Goal: Task Accomplishment & Management: Complete application form

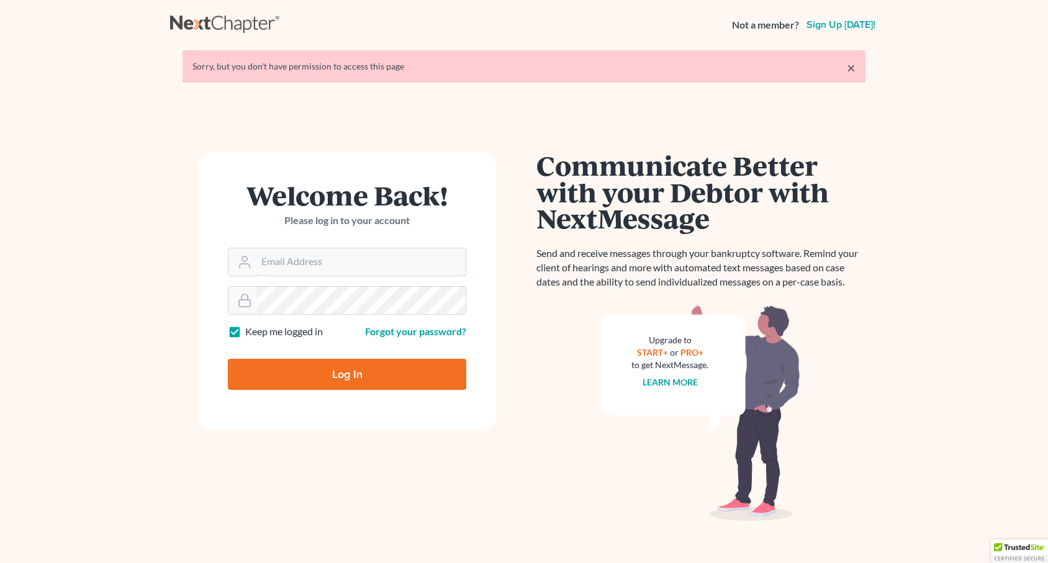
type input "[EMAIL_ADDRESS][DOMAIN_NAME]"
click at [347, 379] on input "Log In" at bounding box center [347, 374] width 238 height 31
type input "Thinking..."
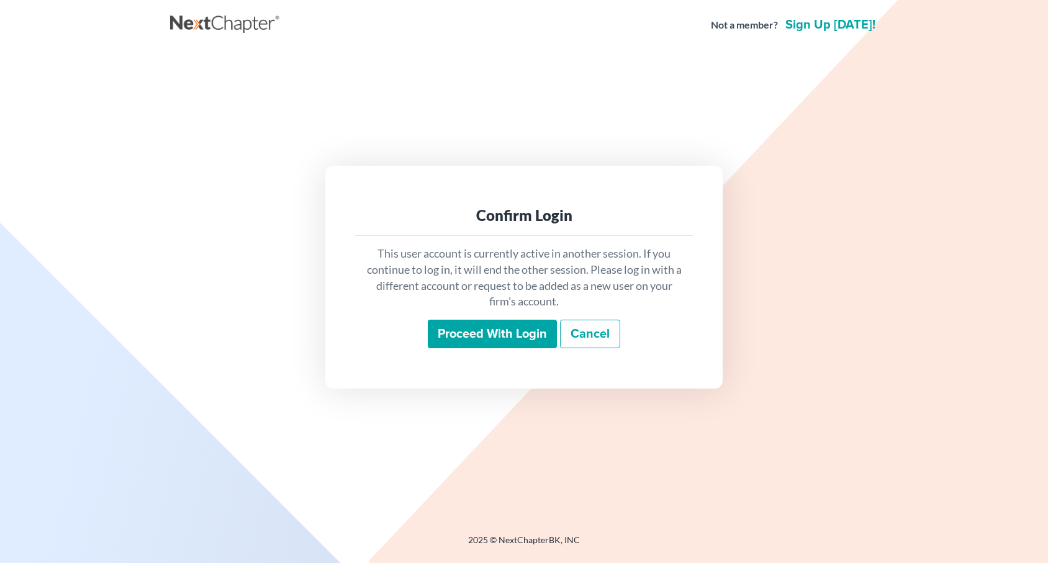
click at [461, 335] on input "Proceed with login" at bounding box center [492, 334] width 129 height 29
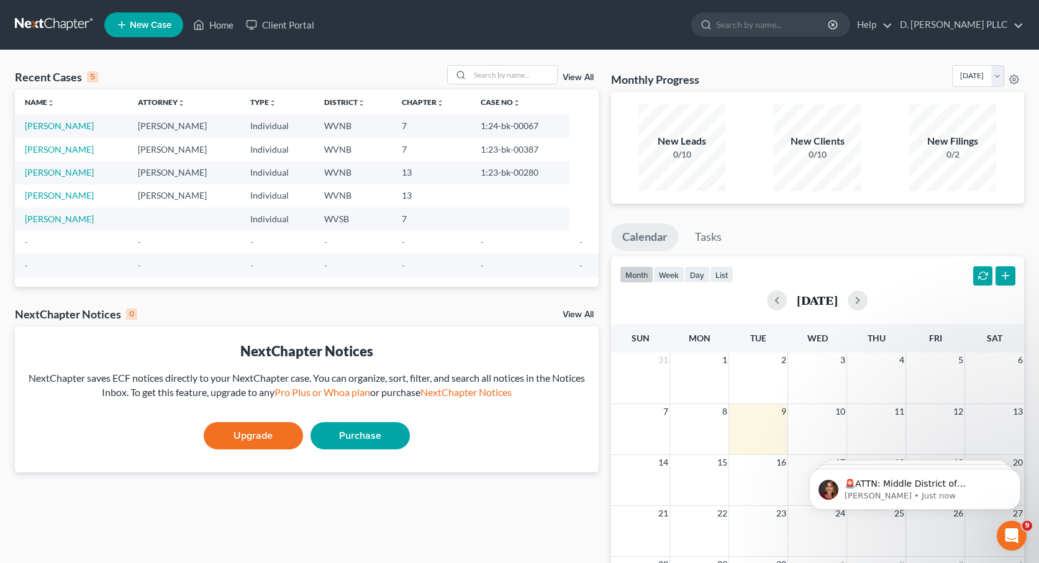
click at [149, 23] on span "New Case" at bounding box center [151, 24] width 42 height 9
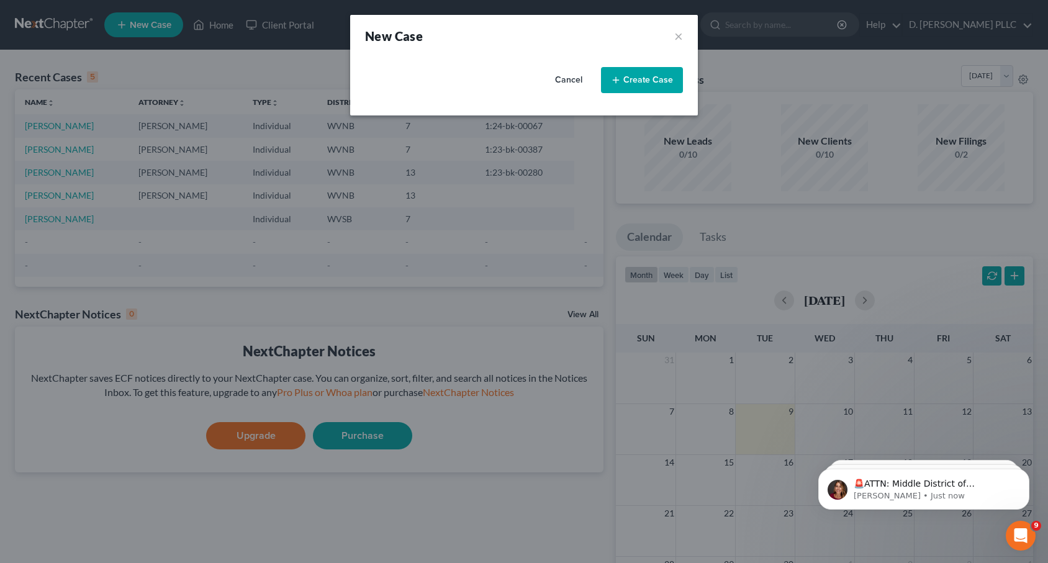
select select "88"
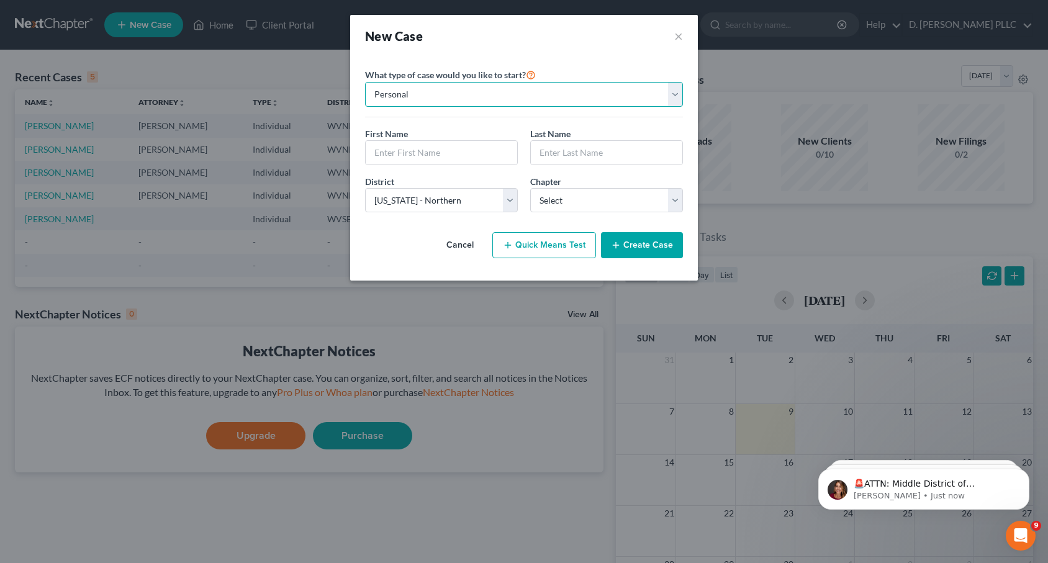
click at [674, 93] on select "Personal Business" at bounding box center [524, 94] width 318 height 25
click at [365, 82] on select "Personal Business" at bounding box center [524, 94] width 318 height 25
click at [415, 154] on input "text" at bounding box center [441, 153] width 151 height 24
type input "Carl"
click at [547, 156] on input "text" at bounding box center [606, 153] width 151 height 24
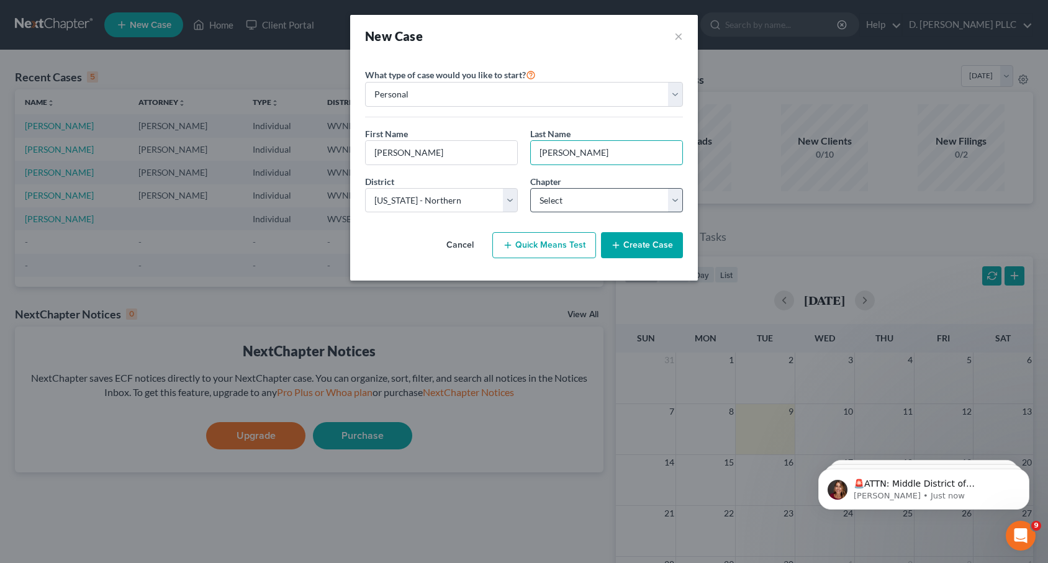
type input "Bryant"
click at [677, 202] on select "Select 7 11 12 13" at bounding box center [606, 200] width 153 height 25
select select "0"
click at [530, 188] on select "Select 7 11 12 13" at bounding box center [606, 200] width 153 height 25
click at [640, 245] on button "Create Case" at bounding box center [642, 245] width 82 height 26
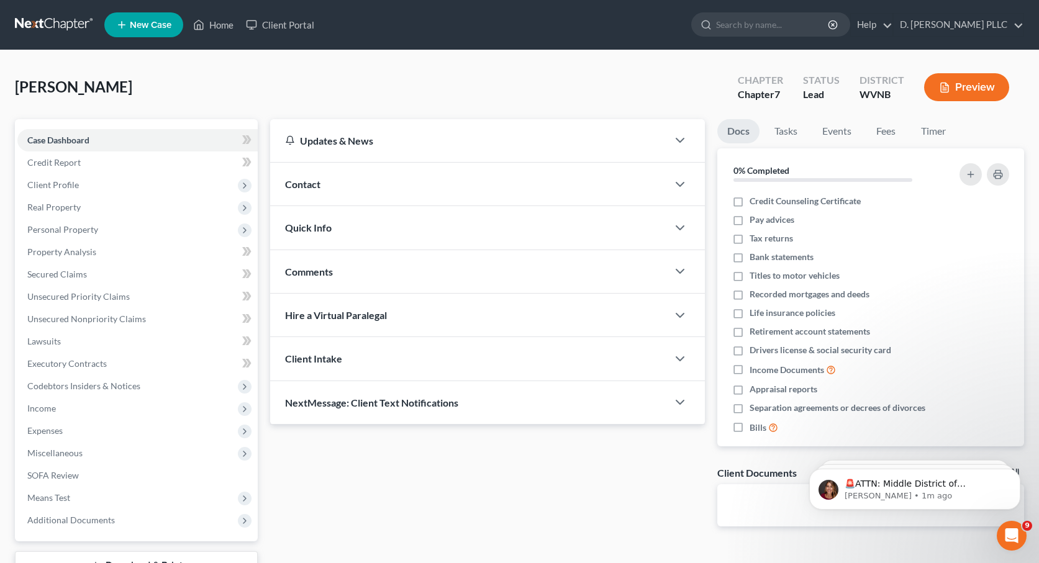
click at [305, 186] on span "Contact" at bounding box center [302, 184] width 35 height 12
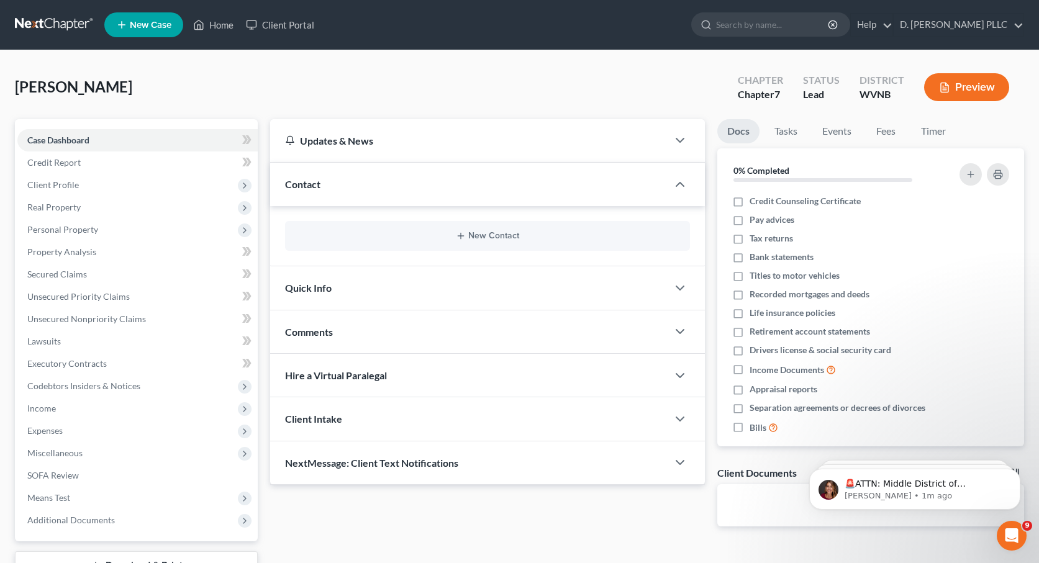
click at [320, 286] on span "Quick Info" at bounding box center [308, 288] width 47 height 12
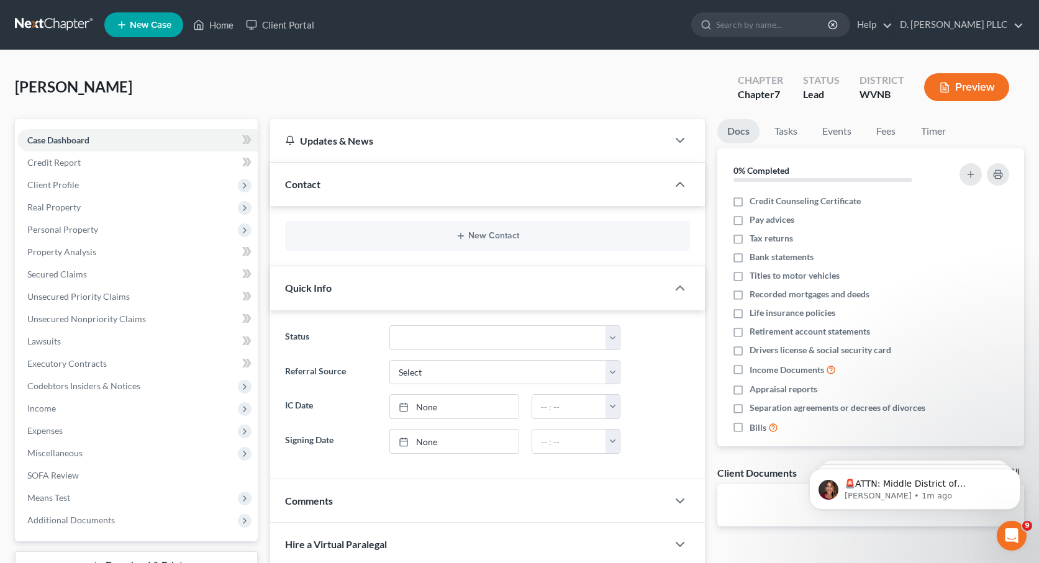
click at [341, 94] on div "Bryant, Carl Upgraded Chapter Chapter 7 Status Lead District WVNB Preview" at bounding box center [519, 92] width 1009 height 54
click at [168, 25] on span "New Case" at bounding box center [151, 24] width 42 height 9
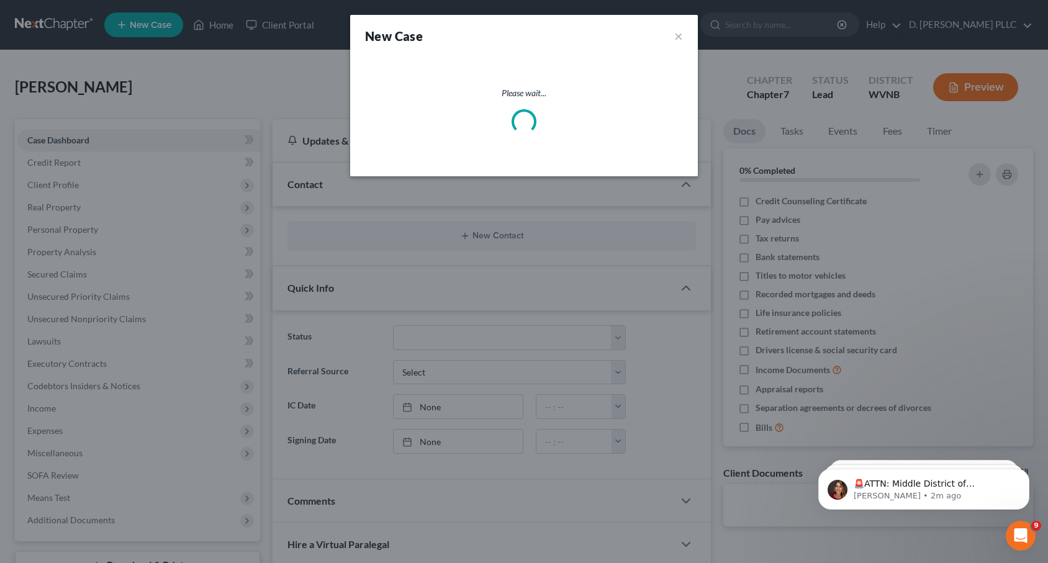
select select "88"
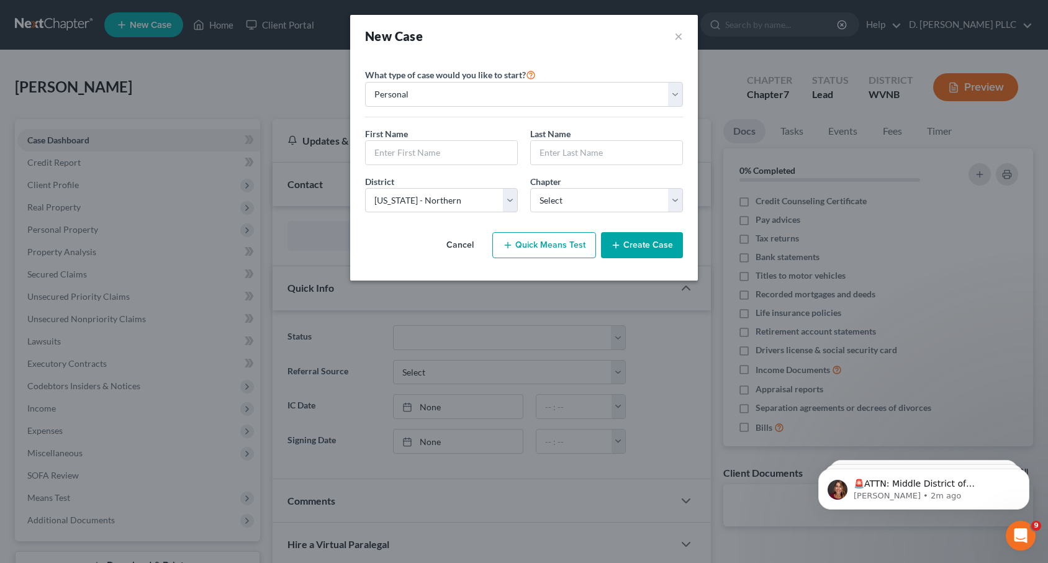
click at [477, 246] on button "Cancel" at bounding box center [460, 245] width 55 height 25
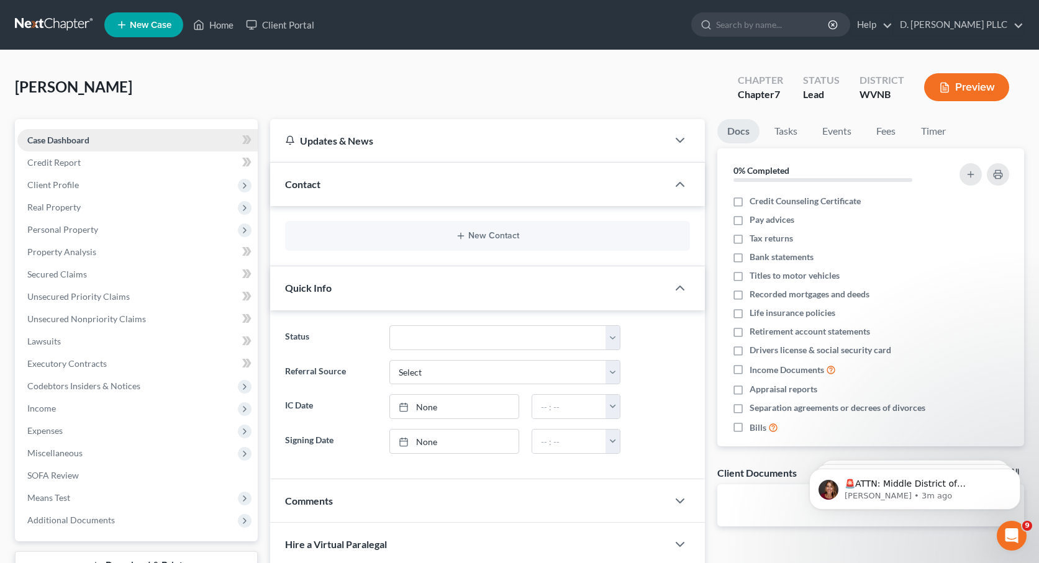
click at [96, 137] on link "Case Dashboard" at bounding box center [137, 140] width 240 height 22
click at [70, 181] on span "Client Profile" at bounding box center [53, 184] width 52 height 11
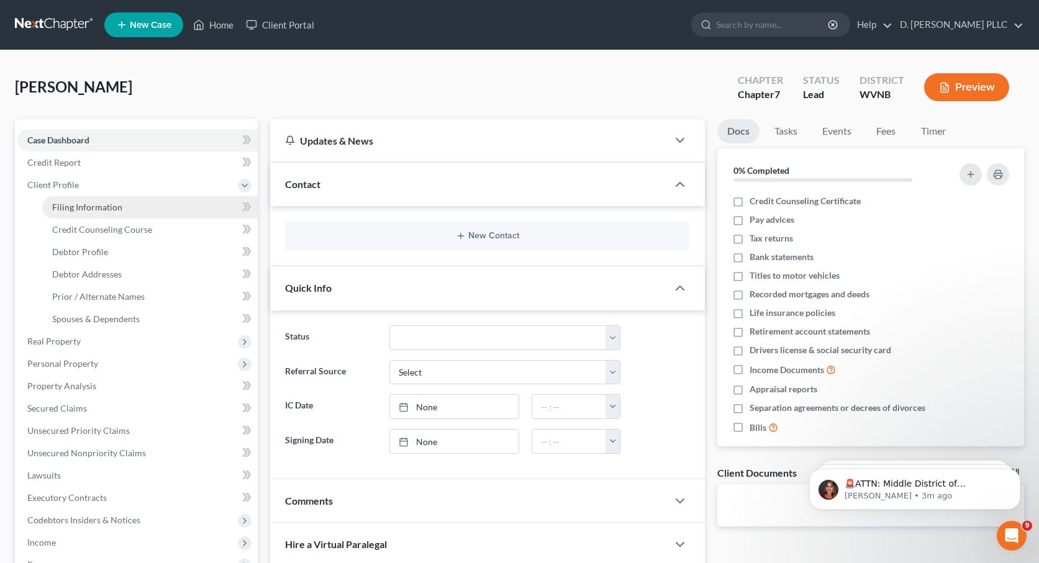
click at [79, 208] on span "Filing Information" at bounding box center [87, 207] width 70 height 11
select select "1"
select select "0"
select select "88"
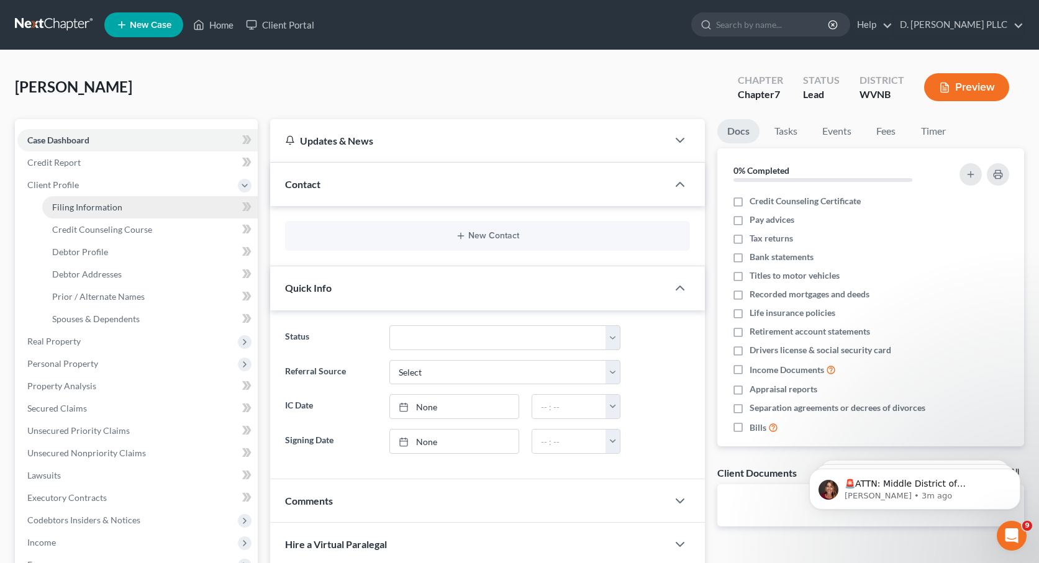
select select "0"
select select "51"
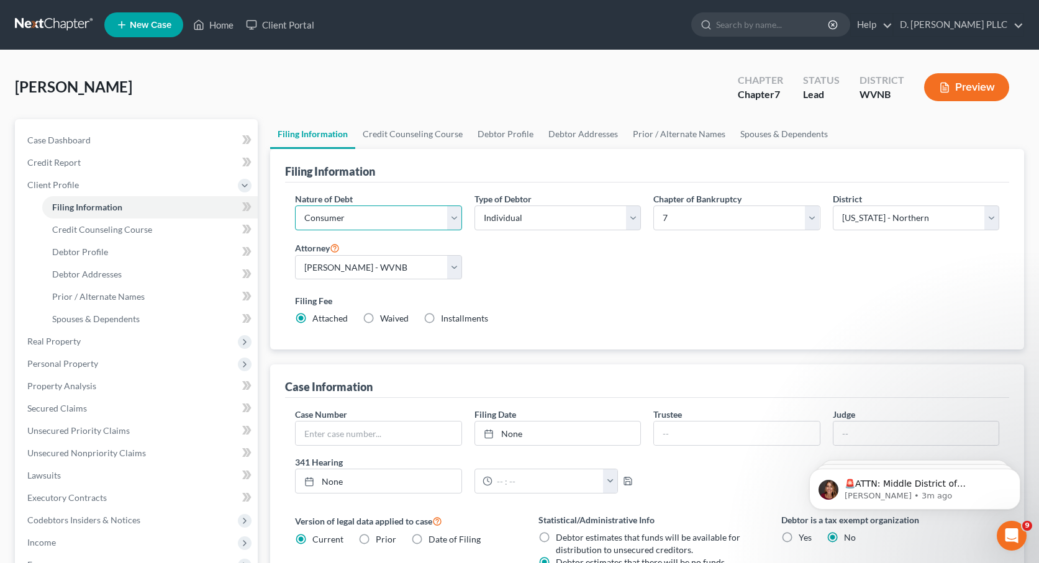
click at [456, 220] on select "Select Business Consumer Other" at bounding box center [378, 217] width 166 height 25
click at [295, 205] on select "Select Business Consumer Other" at bounding box center [378, 217] width 166 height 25
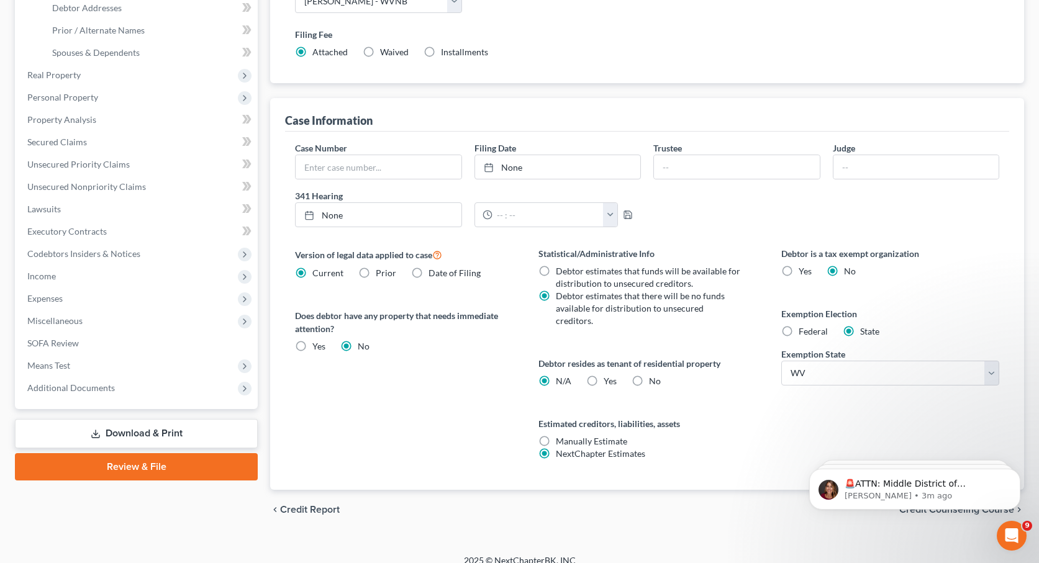
scroll to position [267, 0]
click at [312, 345] on label "Yes Yes" at bounding box center [318, 346] width 13 height 12
click at [317, 345] on input "Yes Yes" at bounding box center [321, 344] width 8 height 8
radio input "true"
radio input "false"
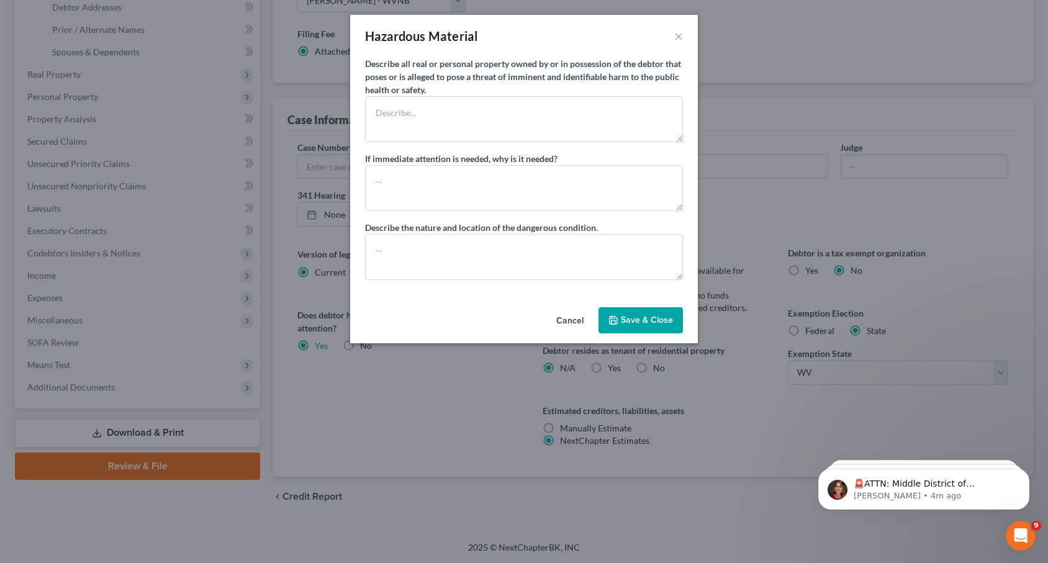
click at [570, 318] on button "Cancel" at bounding box center [569, 321] width 47 height 25
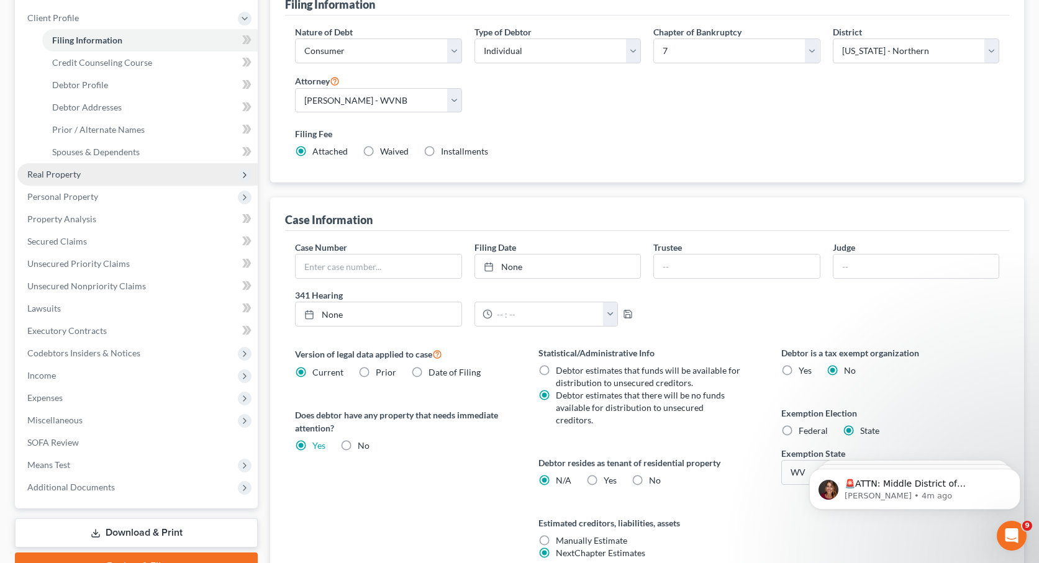
scroll to position [157, 0]
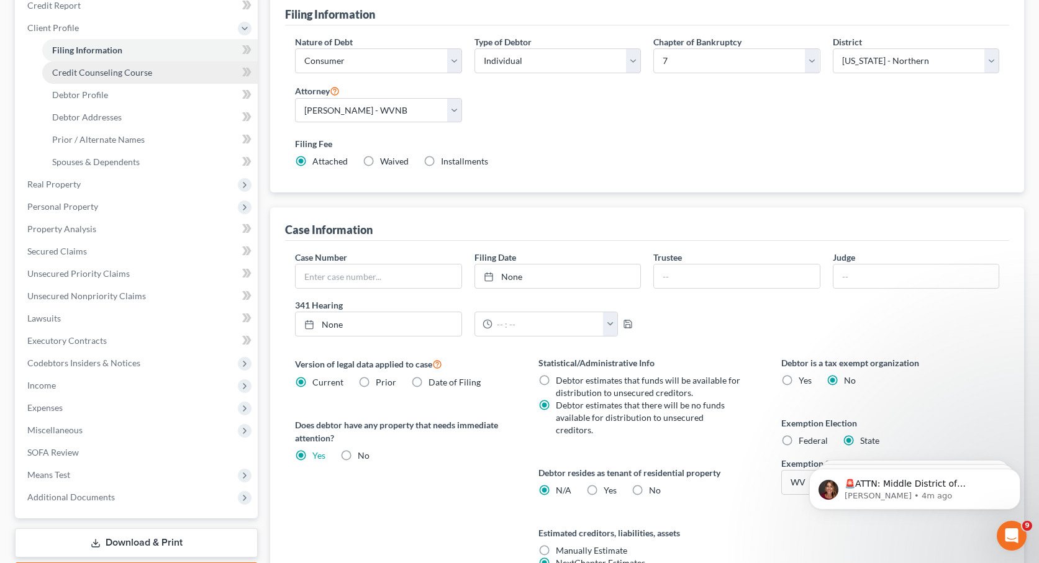
click at [122, 76] on span "Credit Counseling Course" at bounding box center [102, 72] width 100 height 11
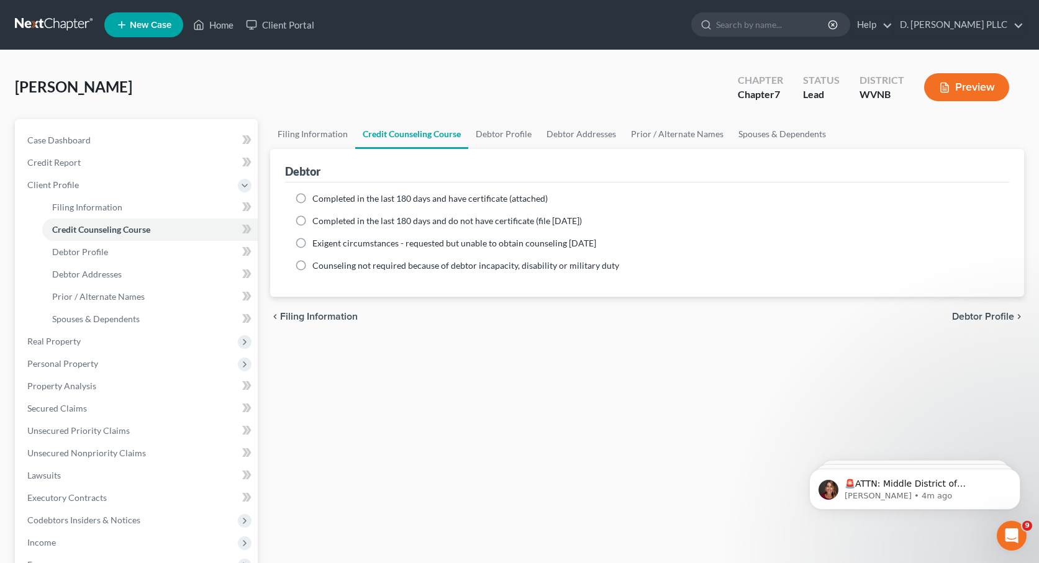
click at [312, 240] on label "Exigent circumstances - requested but unable to obtain counseling within 7 days" at bounding box center [454, 243] width 284 height 12
click at [317, 240] on input "Exigent circumstances - requested but unable to obtain counseling within 7 days" at bounding box center [321, 241] width 8 height 8
radio input "true"
click at [505, 134] on link "Debtor Profile" at bounding box center [503, 134] width 71 height 30
select select "0"
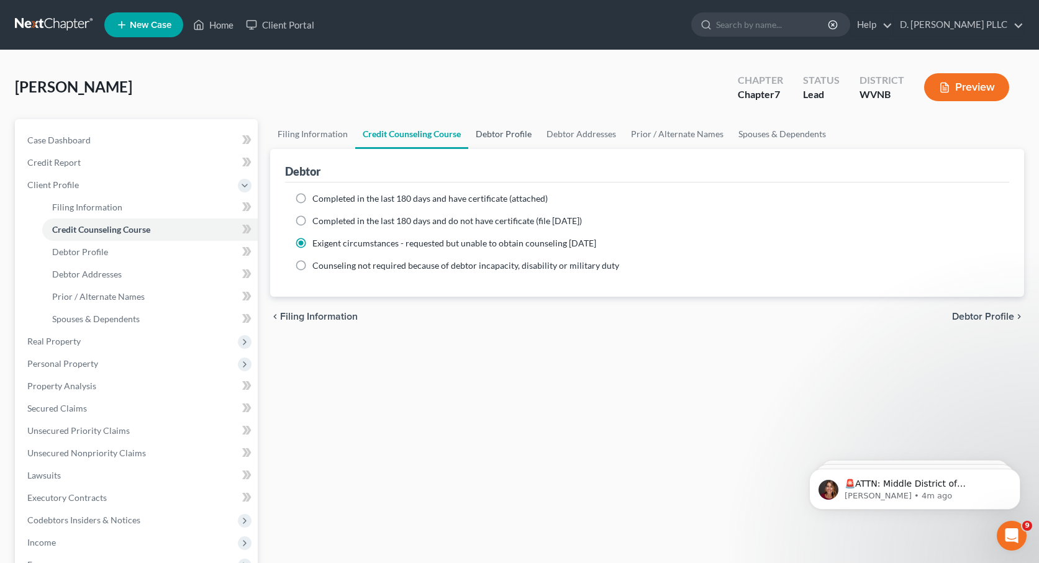
select select "0"
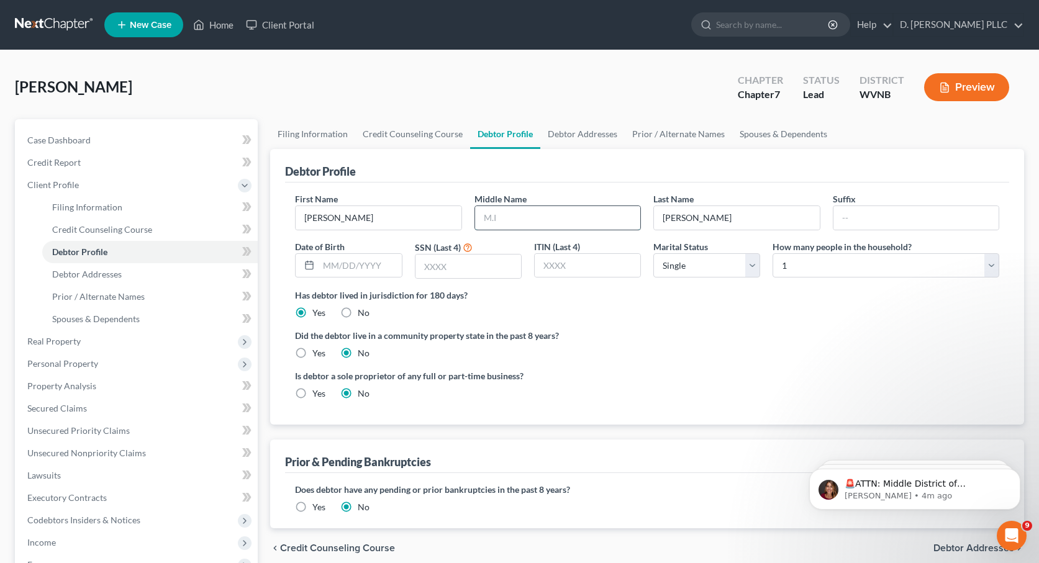
click at [485, 218] on input "text" at bounding box center [557, 218] width 165 height 24
type input "P."
click at [837, 216] on input "text" at bounding box center [915, 218] width 165 height 24
type input "II"
click at [587, 133] on link "Debtor Addresses" at bounding box center [582, 134] width 84 height 30
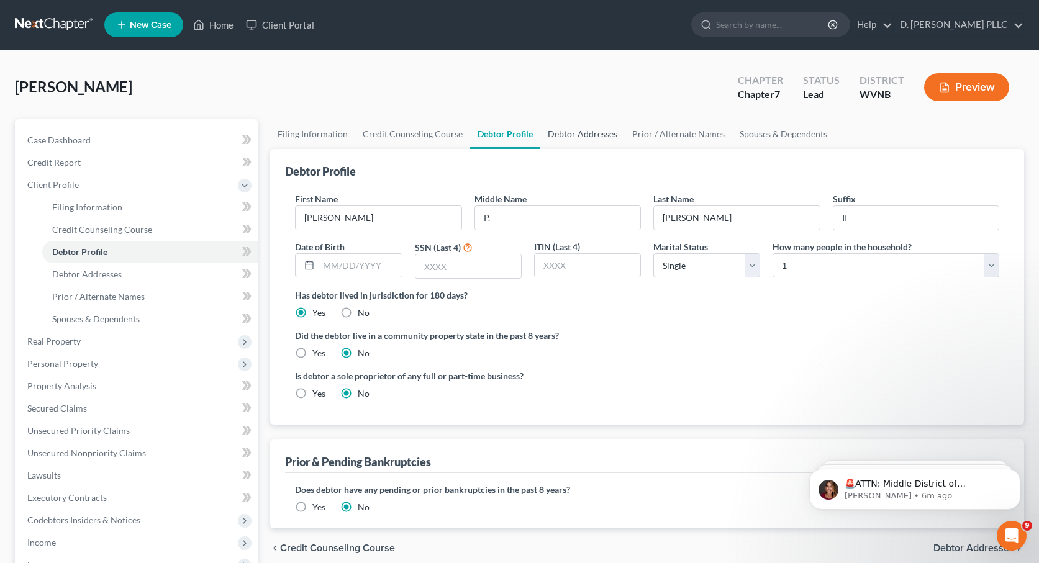
select select "0"
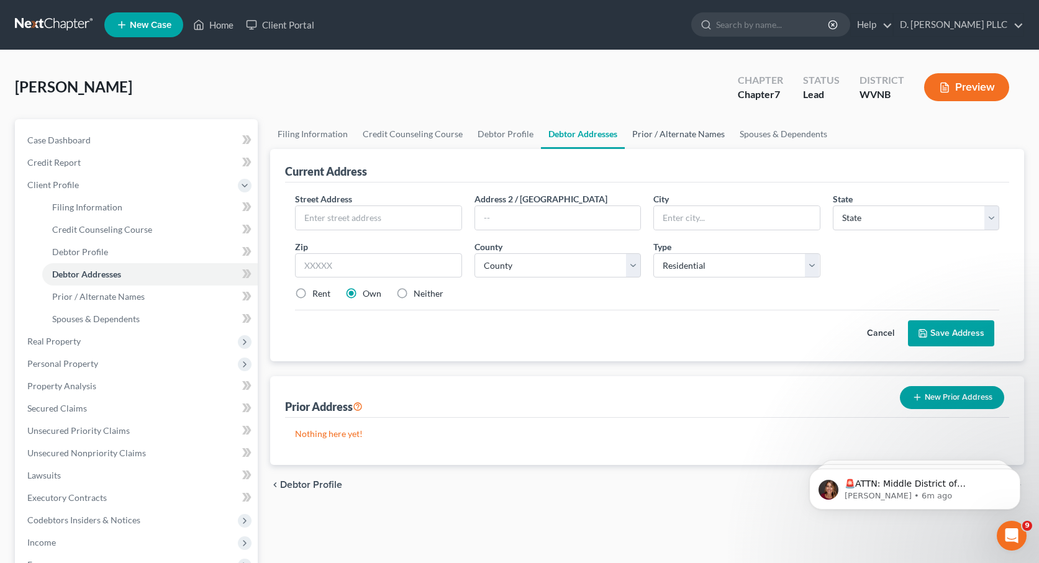
click at [667, 138] on link "Prior / Alternate Names" at bounding box center [677, 134] width 107 height 30
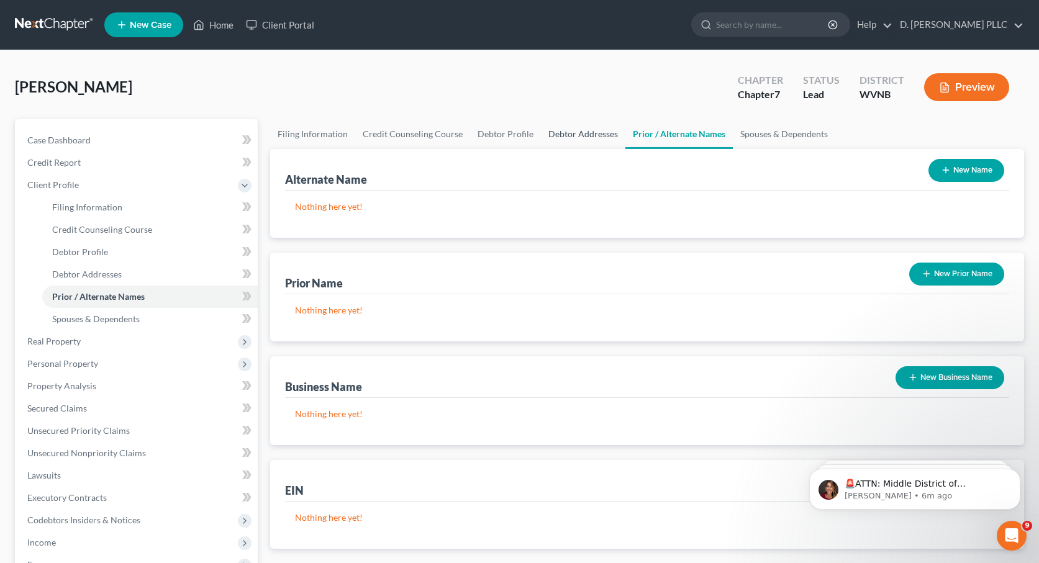
click at [567, 130] on link "Debtor Addresses" at bounding box center [583, 134] width 84 height 30
select select "0"
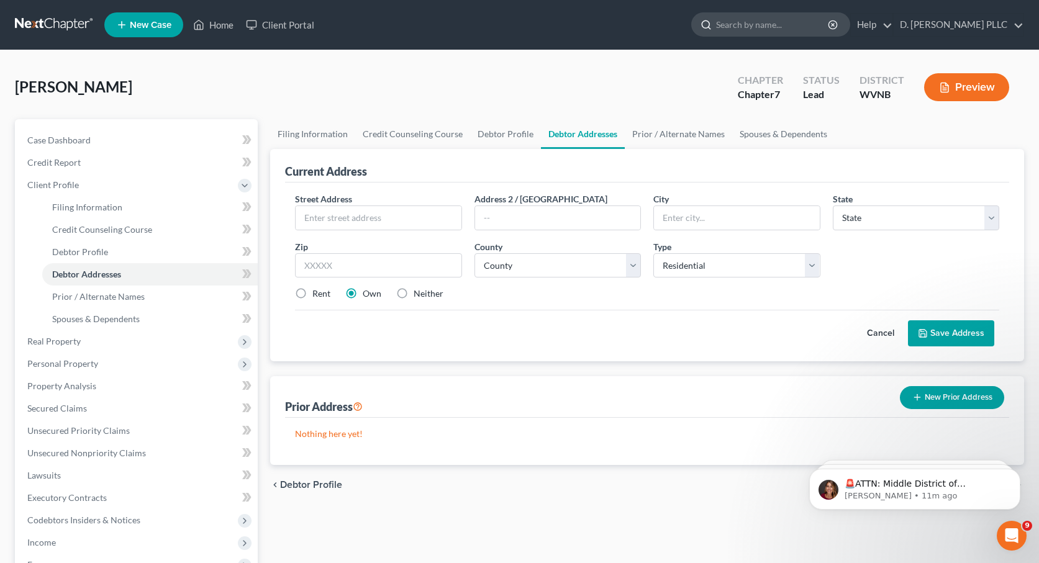
click at [750, 29] on input "search" at bounding box center [773, 24] width 114 height 23
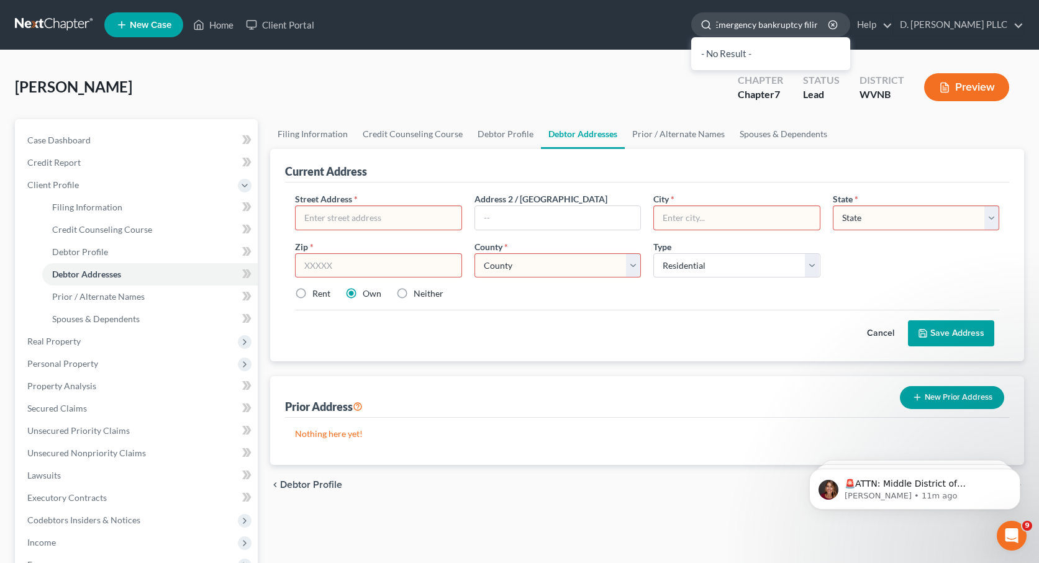
type input "Emergency bankruptcy filing"
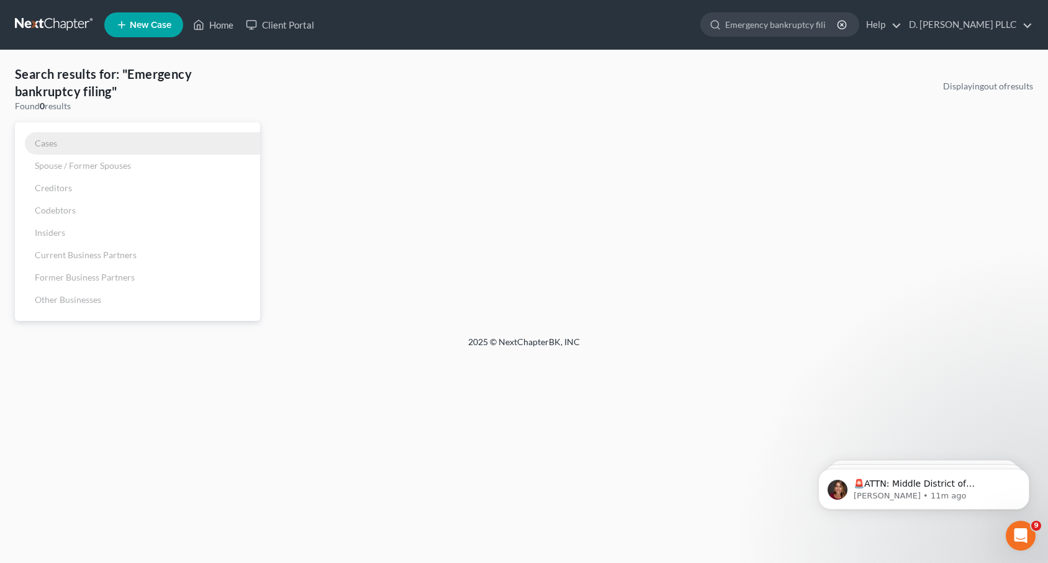
click at [52, 143] on span "Cases" at bounding box center [46, 143] width 22 height 11
click at [839, 20] on input "Emergency bankruptcy filing" at bounding box center [782, 24] width 114 height 23
click at [901, 22] on link "Help" at bounding box center [881, 25] width 42 height 22
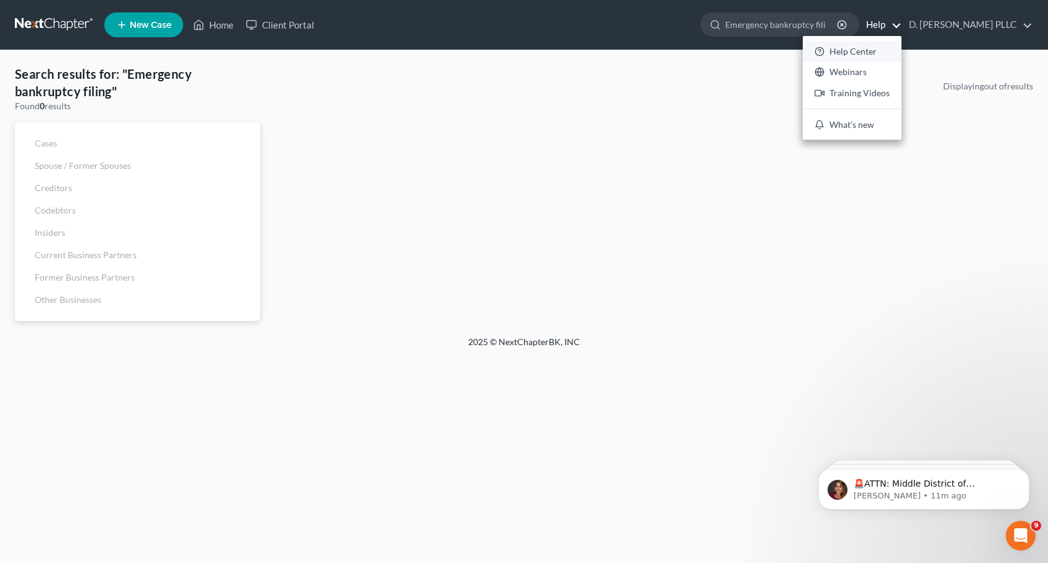
click at [888, 52] on link "Help Center" at bounding box center [852, 51] width 99 height 21
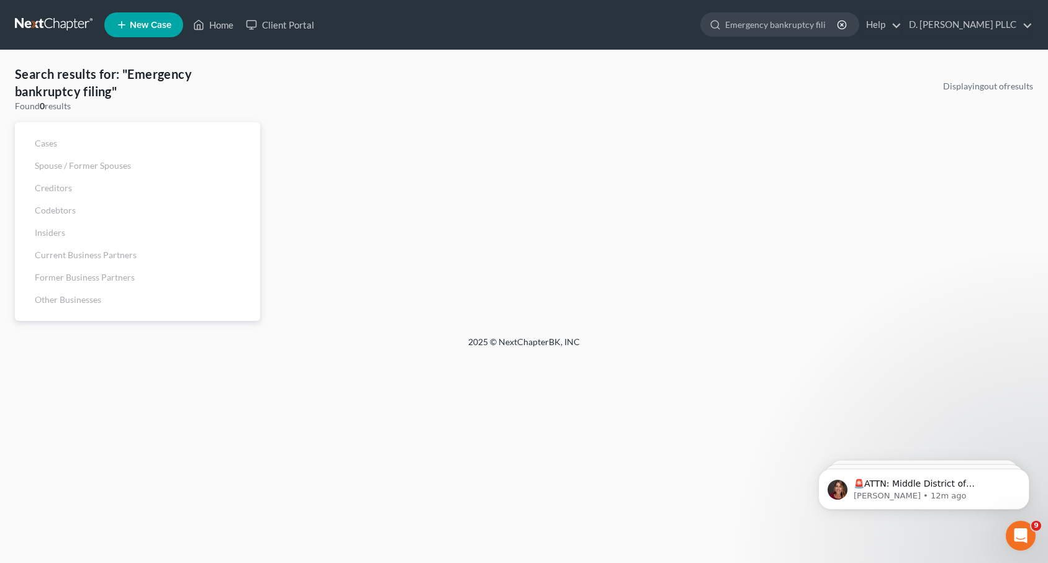
select select "0"
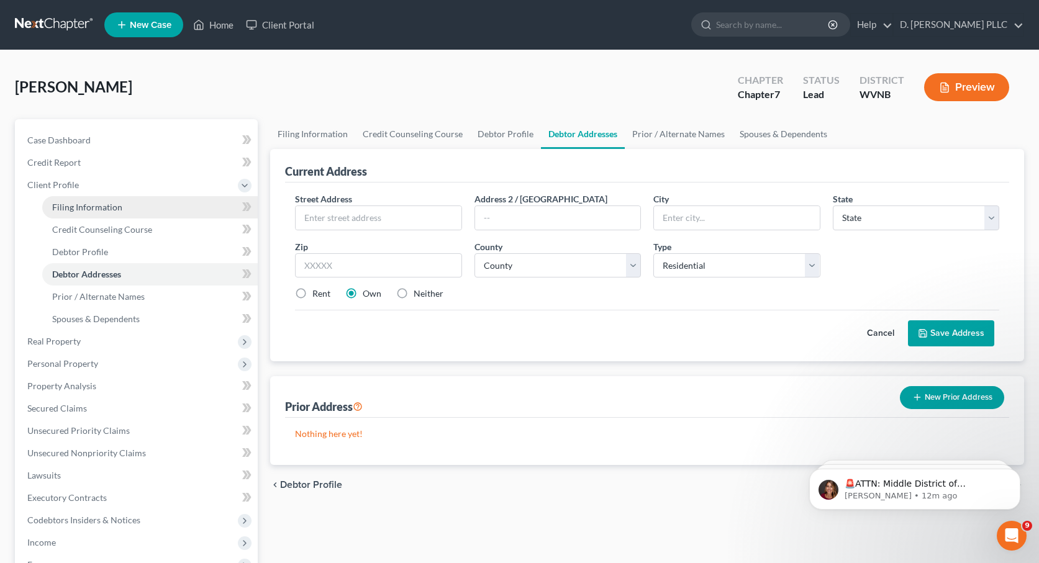
click at [92, 206] on span "Filing Information" at bounding box center [87, 207] width 70 height 11
select select "1"
select select "0"
select select "88"
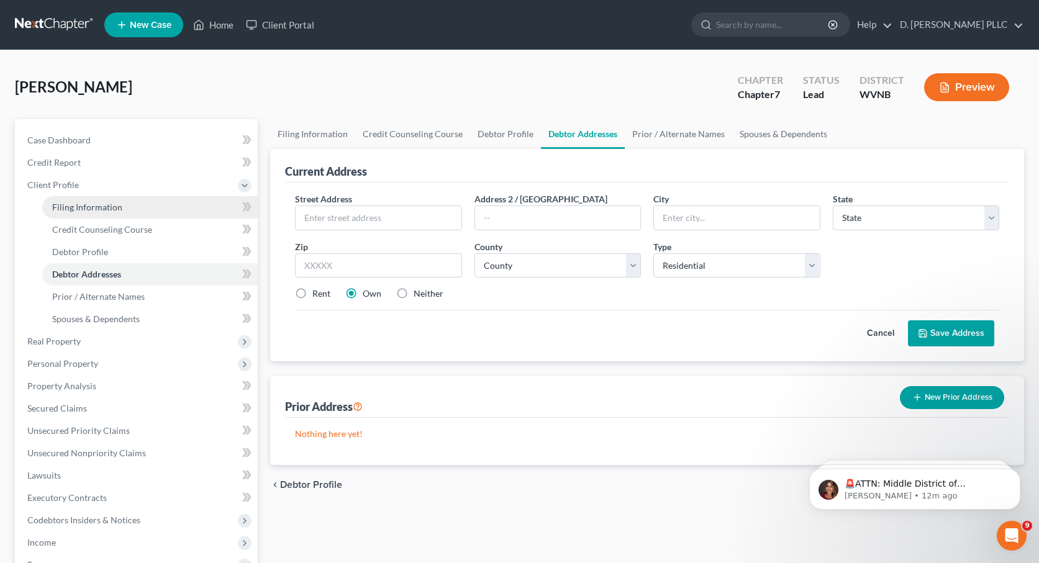
select select "0"
select select "51"
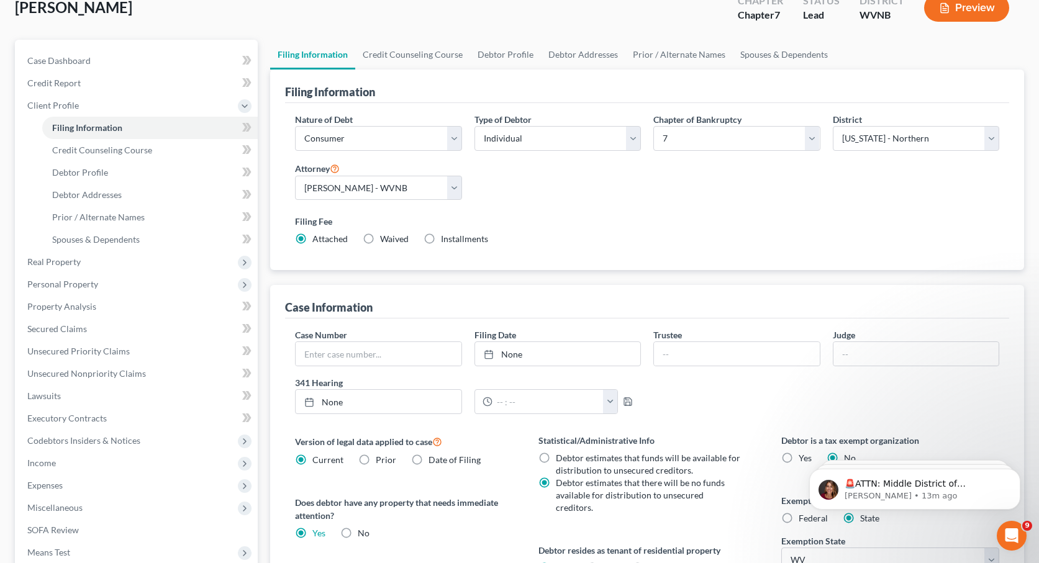
scroll to position [58, 0]
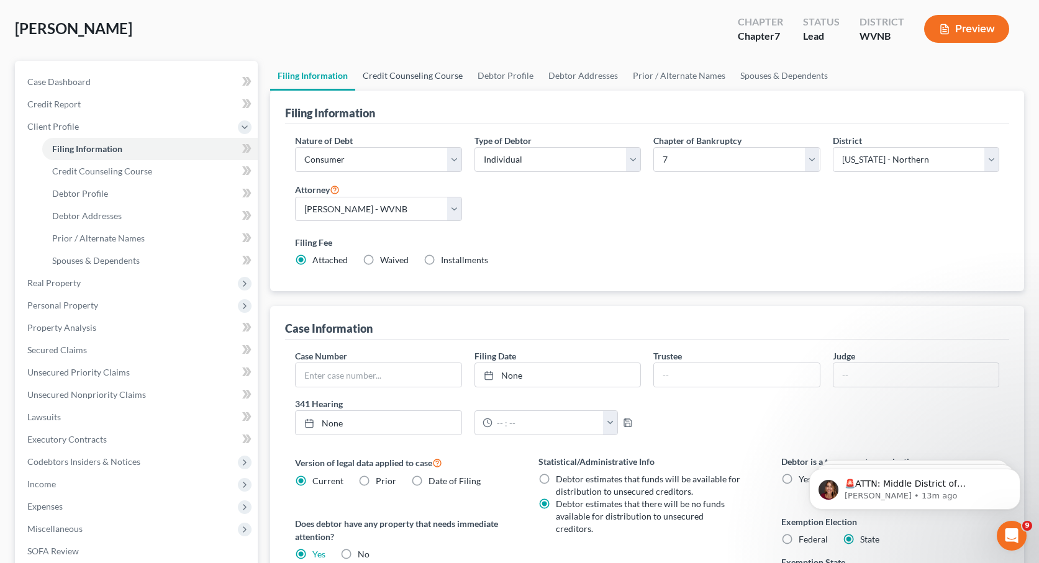
click at [443, 75] on link "Credit Counseling Course" at bounding box center [412, 76] width 115 height 30
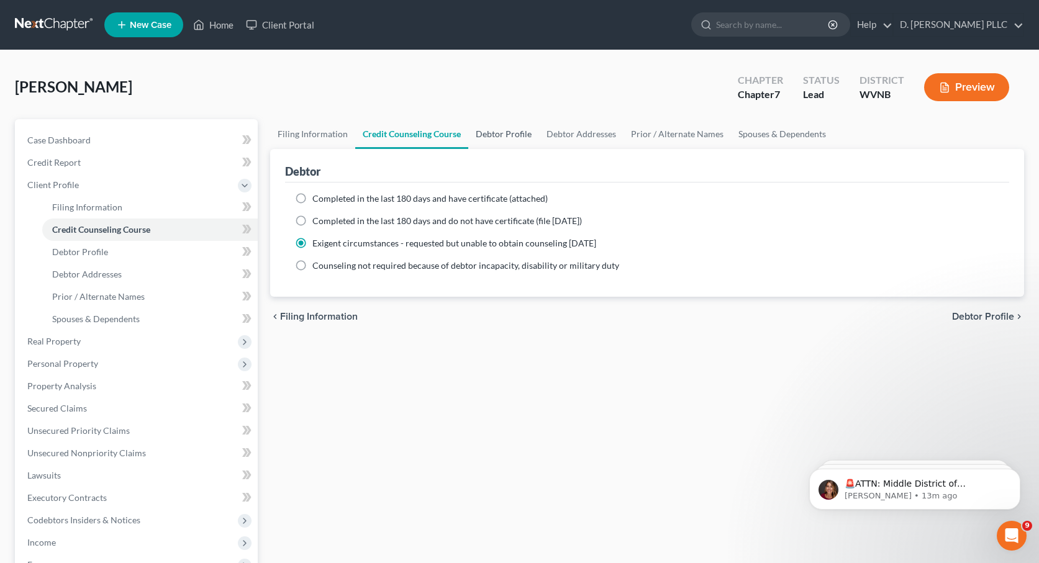
click at [505, 131] on link "Debtor Profile" at bounding box center [503, 134] width 71 height 30
select select "0"
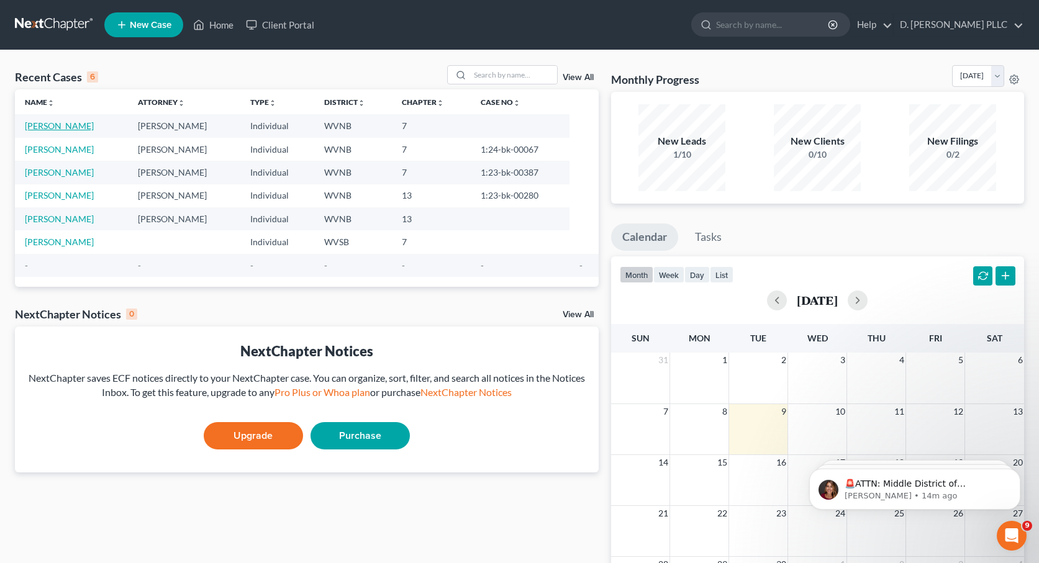
click at [60, 125] on link "Bryant, Carl" at bounding box center [59, 125] width 69 height 11
click at [60, 125] on link "[PERSON_NAME]" at bounding box center [59, 125] width 69 height 11
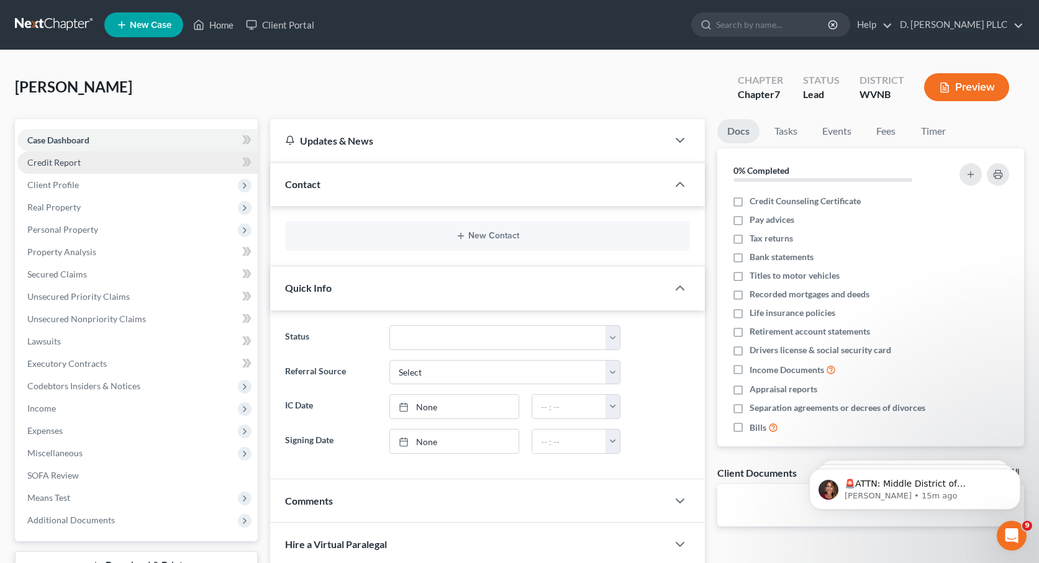
click at [75, 160] on span "Credit Report" at bounding box center [53, 162] width 53 height 11
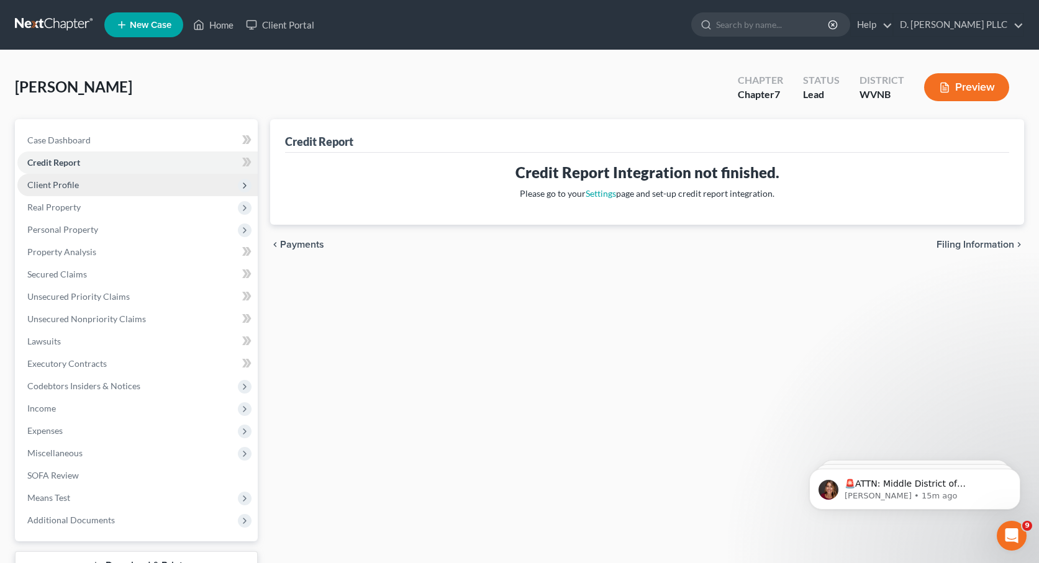
click at [66, 185] on span "Client Profile" at bounding box center [53, 184] width 52 height 11
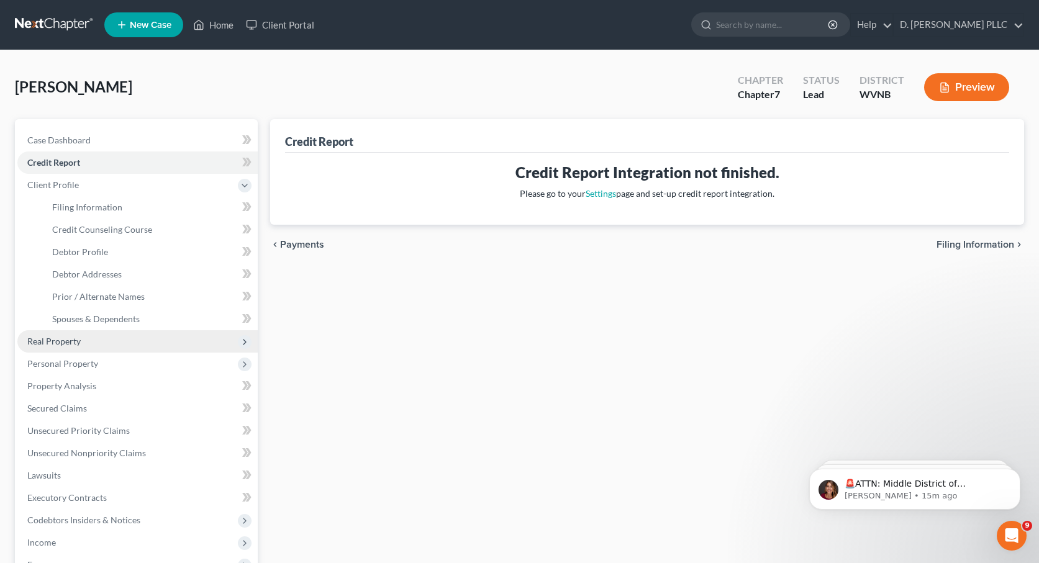
click at [54, 339] on span "Real Property" at bounding box center [53, 341] width 53 height 11
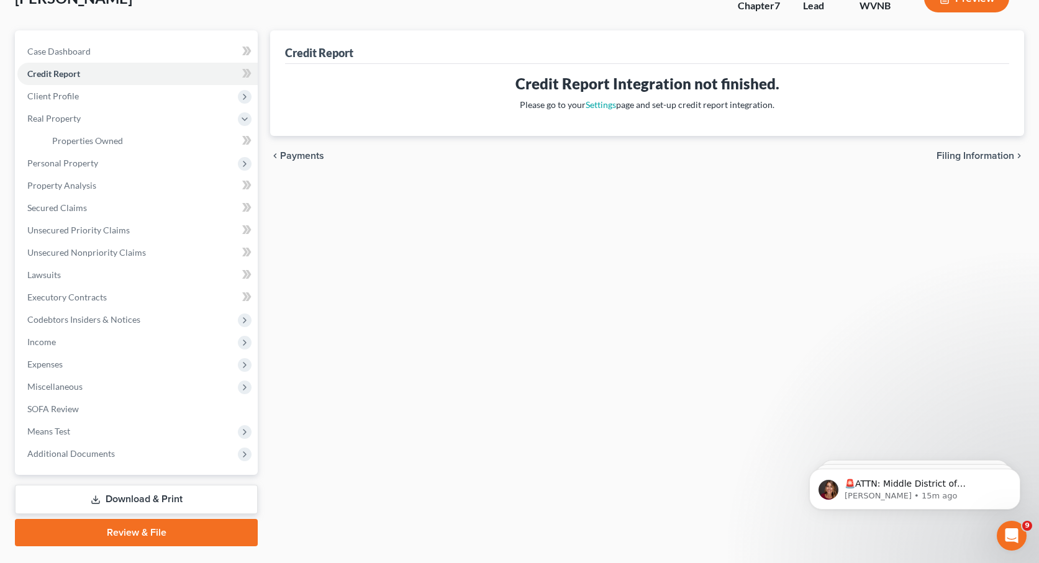
scroll to position [118, 0]
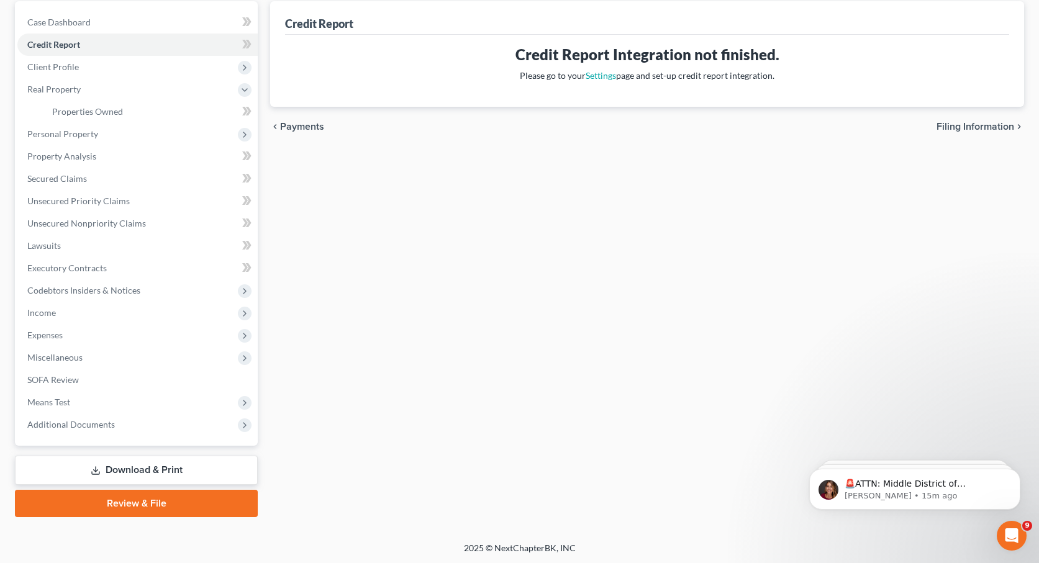
click at [117, 471] on link "Download & Print" at bounding box center [136, 470] width 243 height 29
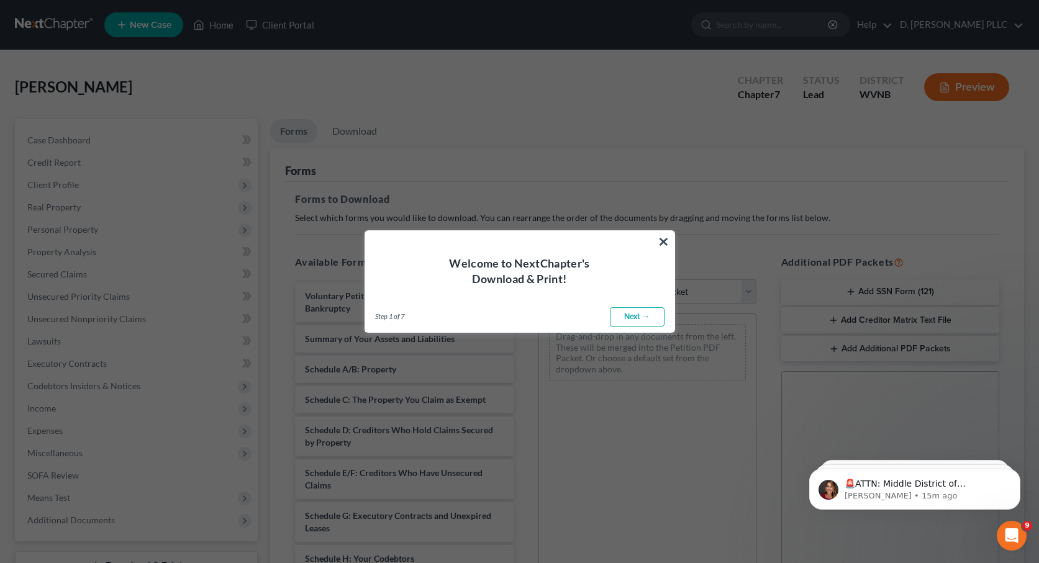
click at [644, 315] on link "Next →" at bounding box center [637, 317] width 55 height 20
select select "0"
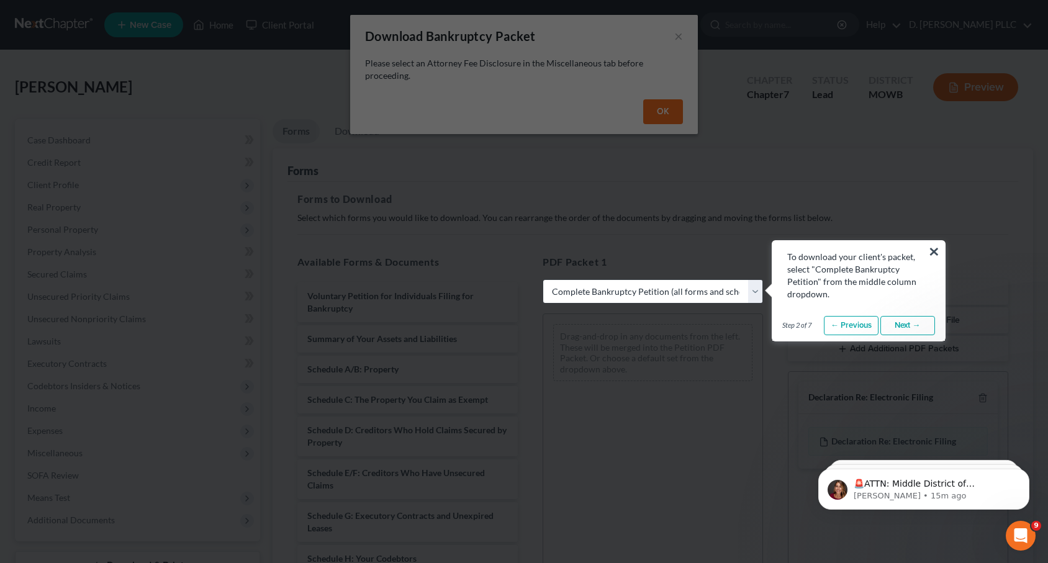
click at [932, 250] on button "×" at bounding box center [934, 251] width 12 height 20
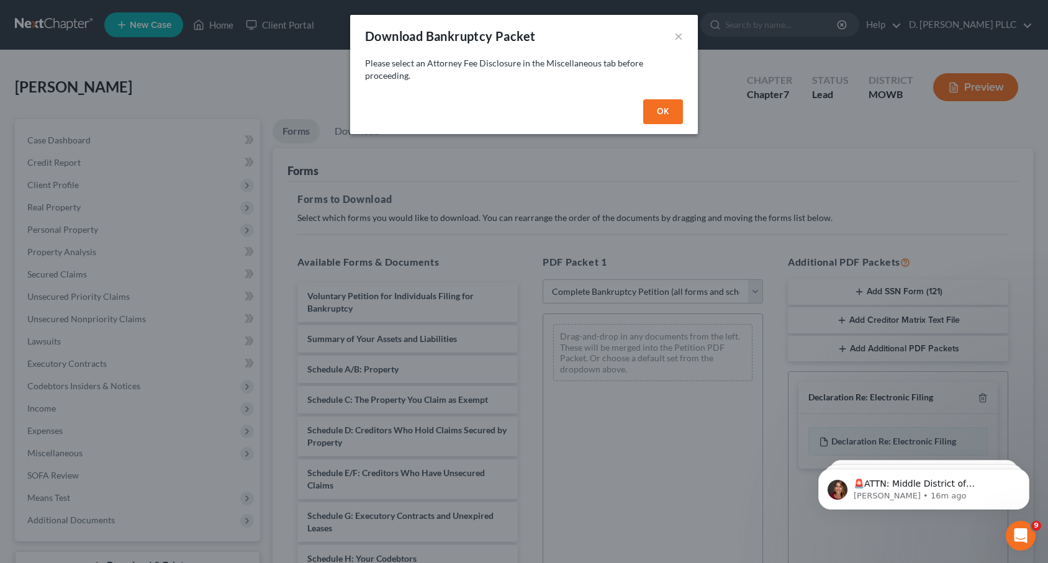
click at [667, 108] on button "OK" at bounding box center [663, 111] width 40 height 25
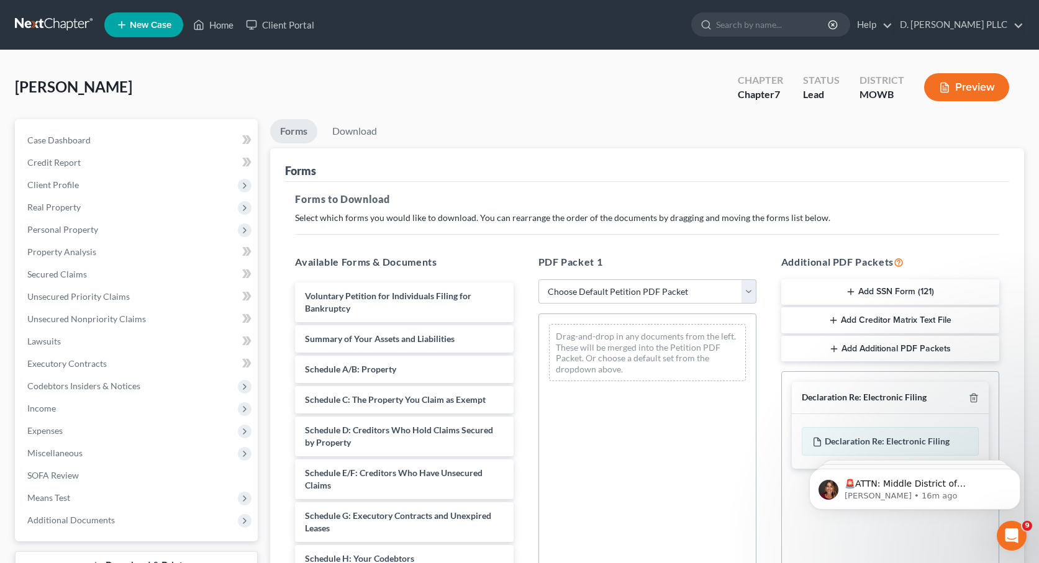
click at [875, 323] on button "Add Creditor Matrix Text File" at bounding box center [890, 320] width 218 height 26
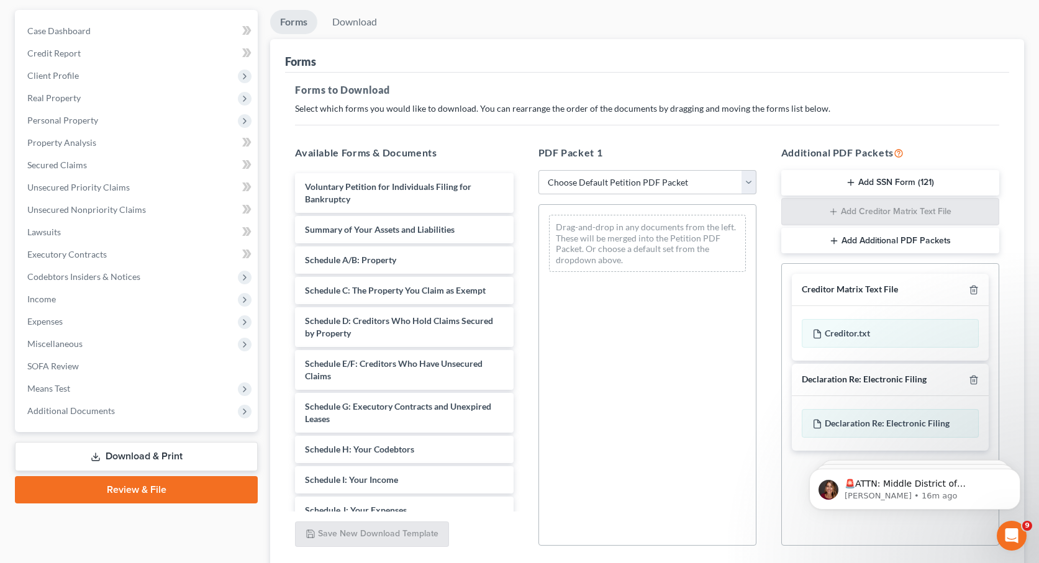
scroll to position [145, 0]
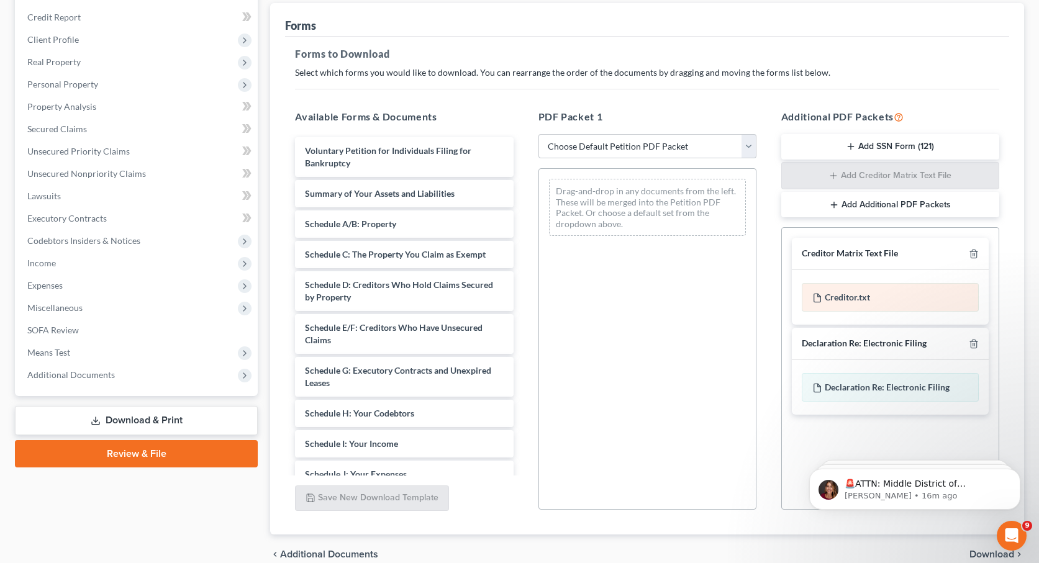
click at [845, 294] on div "Creditor.txt" at bounding box center [889, 297] width 177 height 29
click at [819, 295] on icon at bounding box center [816, 298] width 7 height 8
click at [867, 299] on div "Creditor.txt" at bounding box center [889, 297] width 177 height 29
click at [747, 142] on select "Choose Default Petition PDF Packet Complete Bankruptcy Petition (all forms and …" at bounding box center [647, 146] width 218 height 25
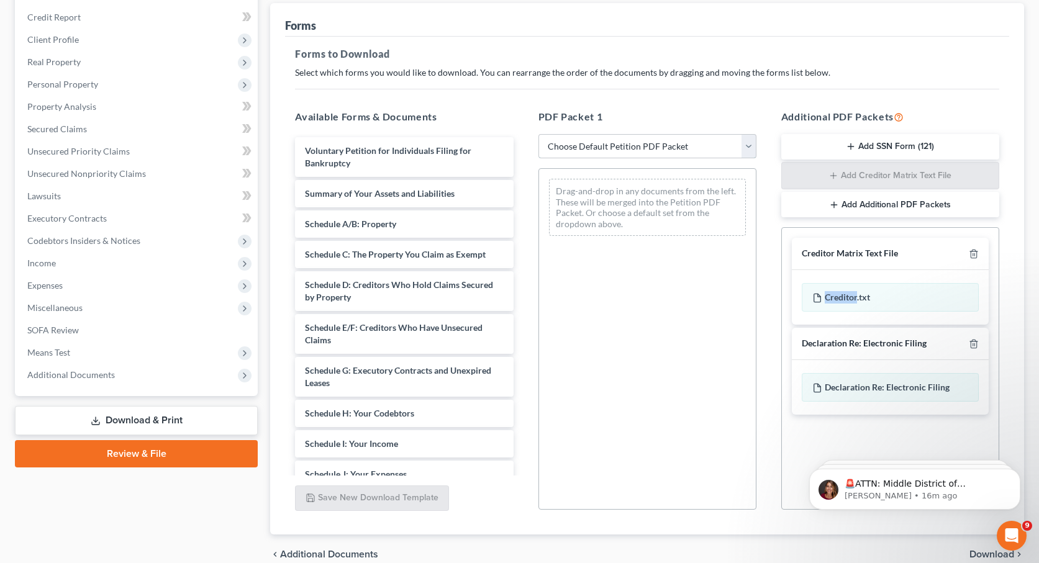
select select "1"
click at [543, 134] on select "Choose Default Petition PDF Packet Complete Bankruptcy Petition (all forms and …" at bounding box center [647, 146] width 218 height 25
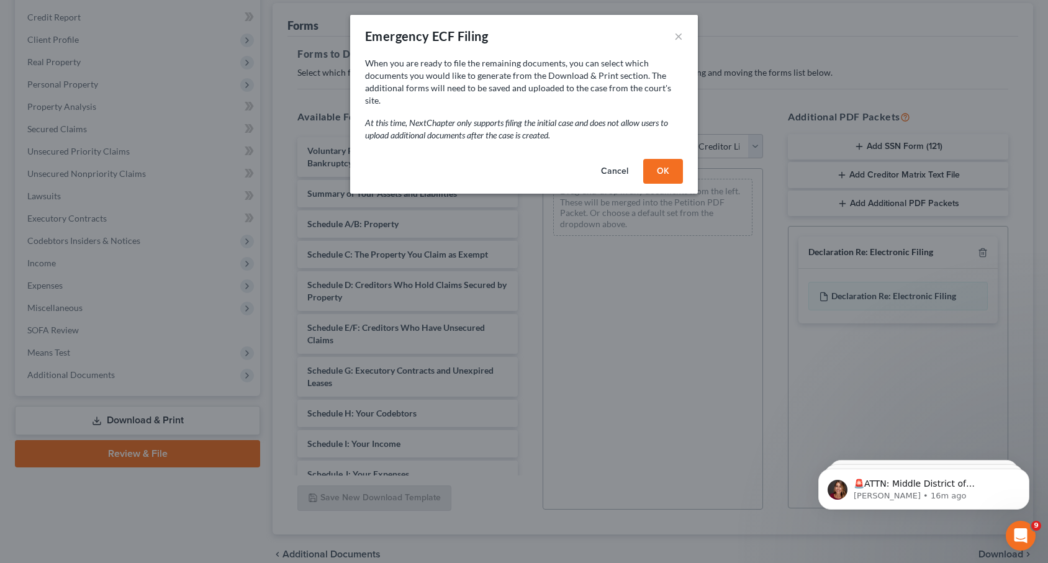
click at [661, 159] on button "OK" at bounding box center [663, 171] width 40 height 25
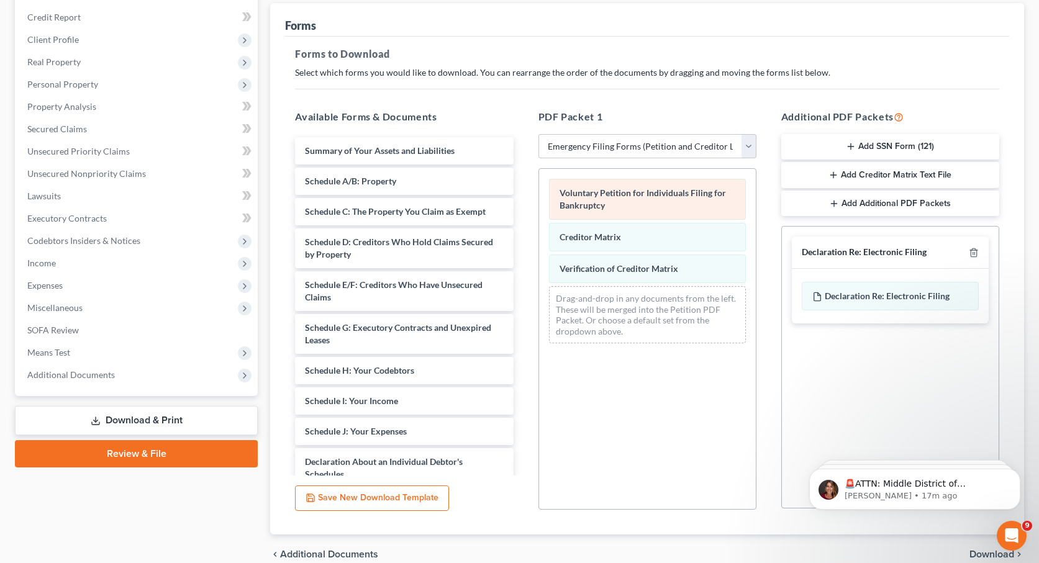
click at [616, 193] on span "Voluntary Petition for Individuals Filing for Bankruptcy" at bounding box center [642, 198] width 166 height 23
click at [657, 110] on h5 "PDF Packet 1" at bounding box center [647, 116] width 218 height 15
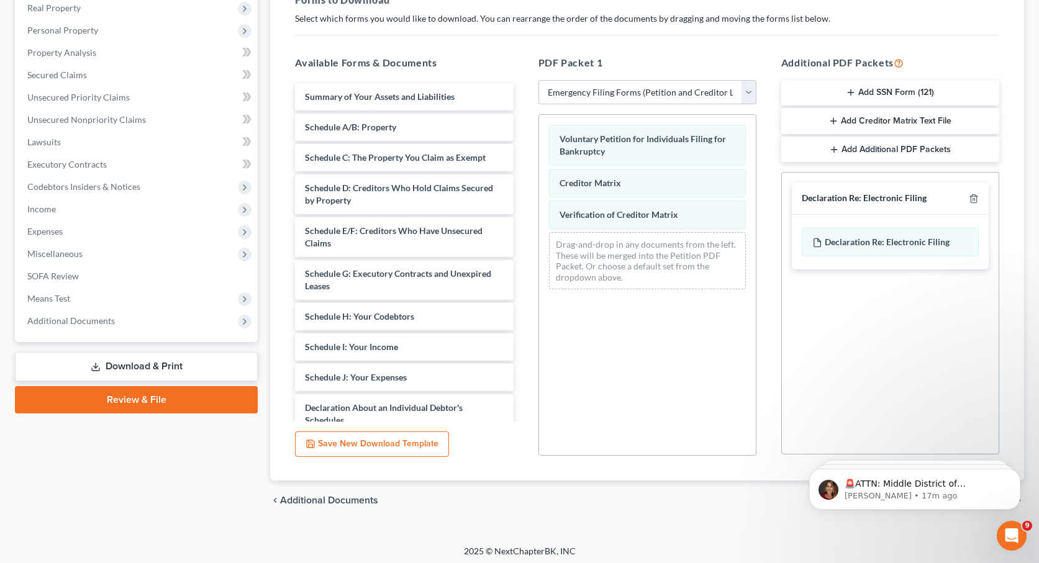
scroll to position [200, 0]
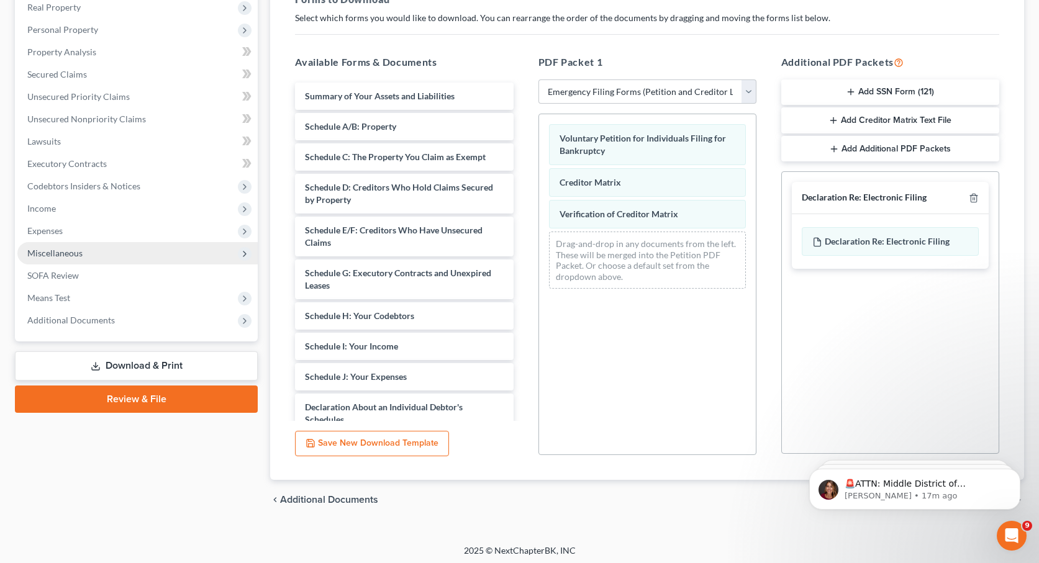
click at [74, 252] on span "Miscellaneous" at bounding box center [54, 253] width 55 height 11
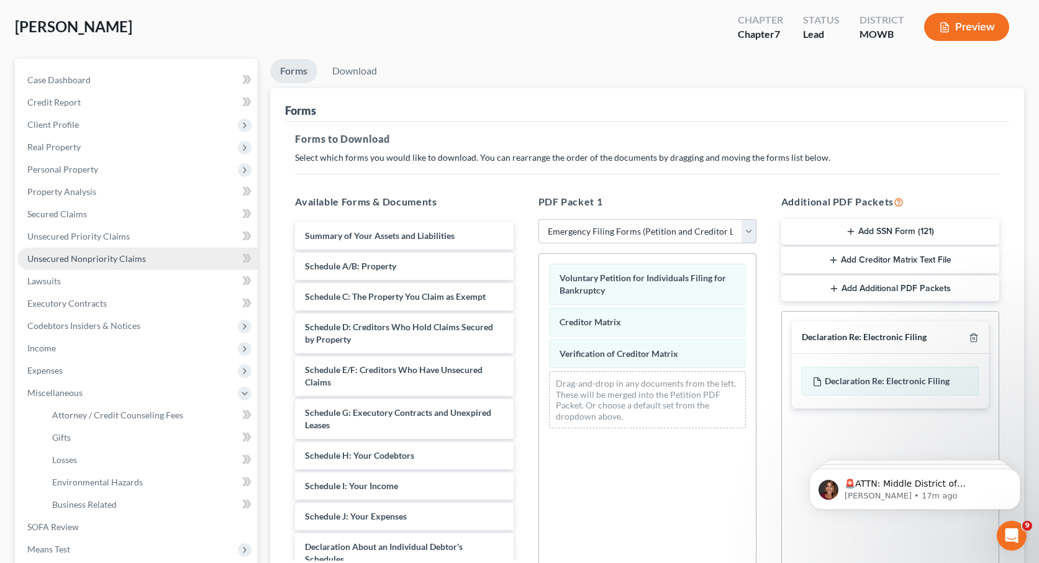
scroll to position [0, 0]
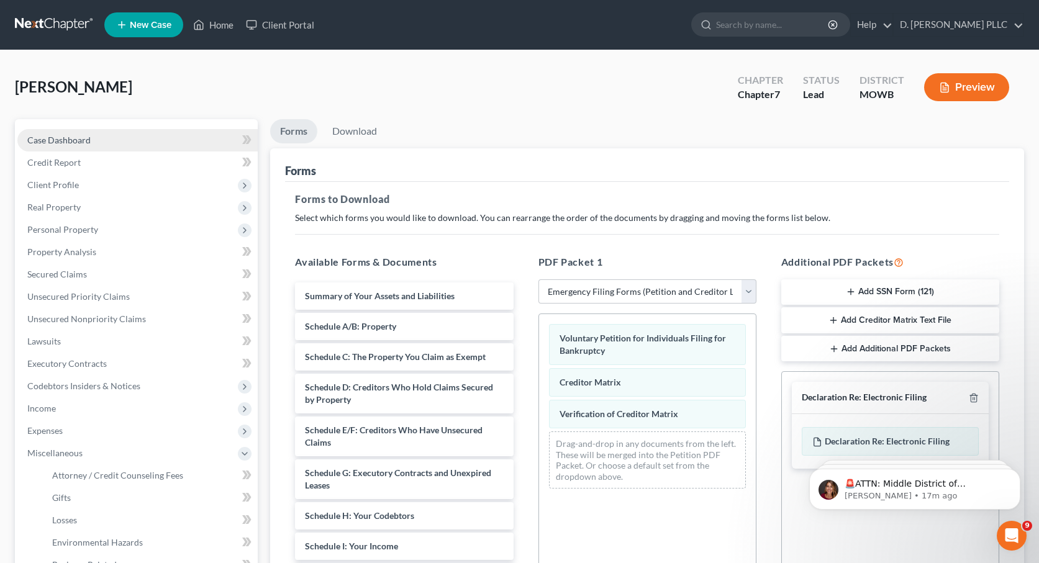
click at [92, 136] on link "Case Dashboard" at bounding box center [137, 140] width 240 height 22
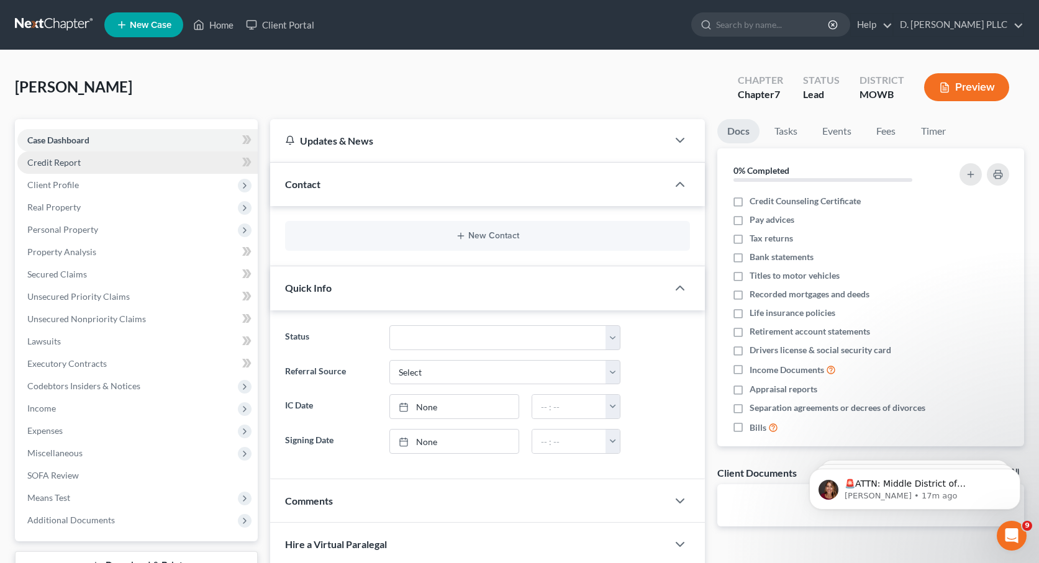
click at [81, 162] on link "Credit Report" at bounding box center [137, 162] width 240 height 22
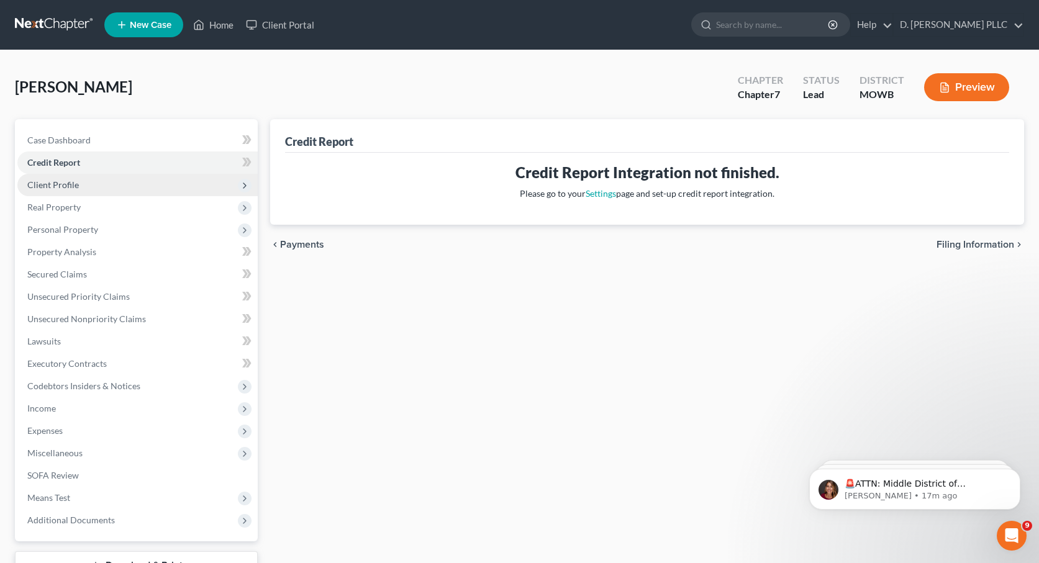
click at [79, 186] on span "Client Profile" at bounding box center [137, 185] width 240 height 22
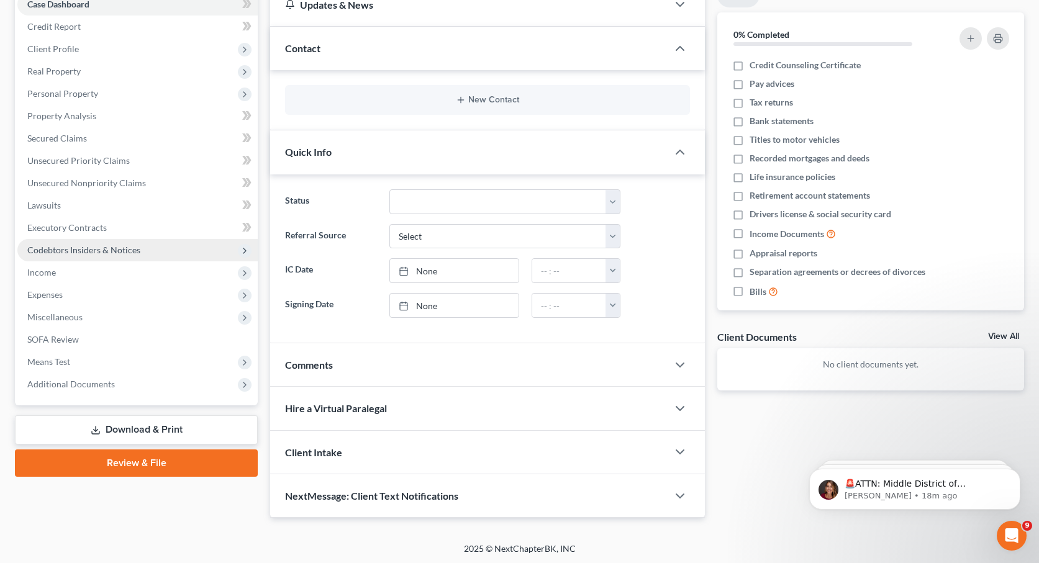
scroll to position [137, 0]
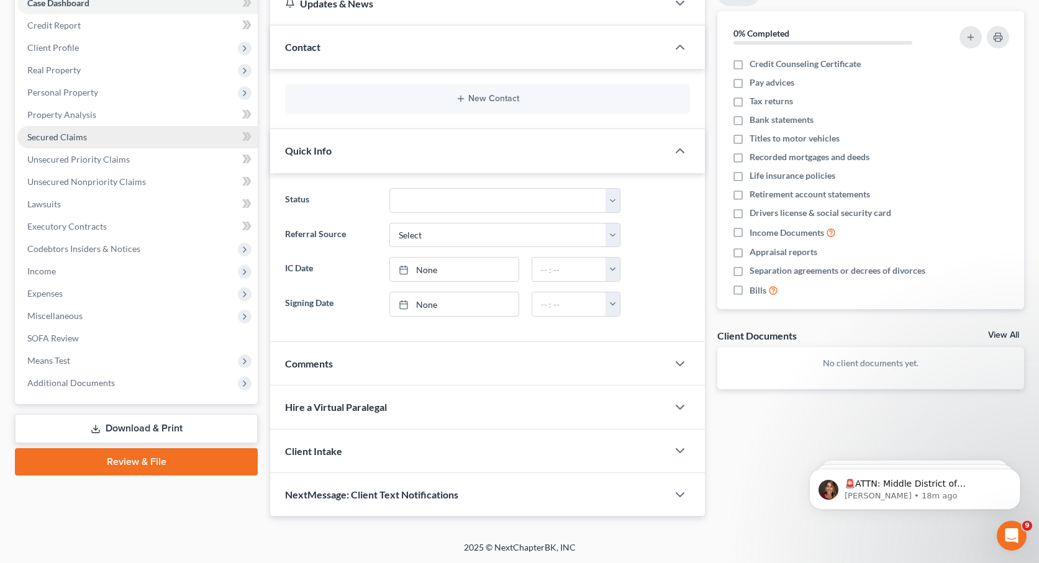
click at [73, 132] on span "Secured Claims" at bounding box center [57, 137] width 60 height 11
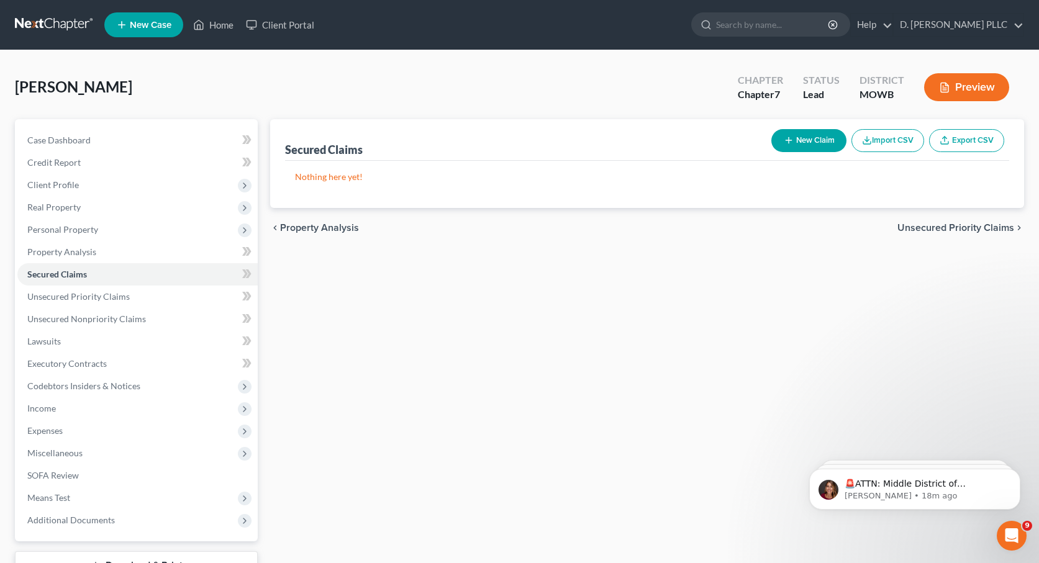
click at [810, 145] on button "New Claim" at bounding box center [808, 140] width 75 height 23
select select "0"
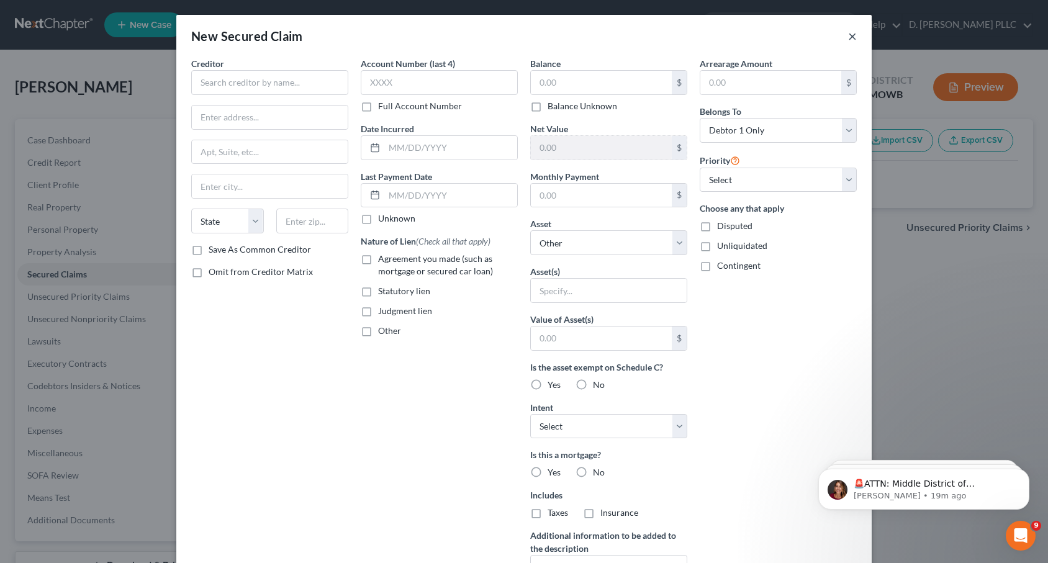
click at [848, 35] on button "×" at bounding box center [852, 36] width 9 height 15
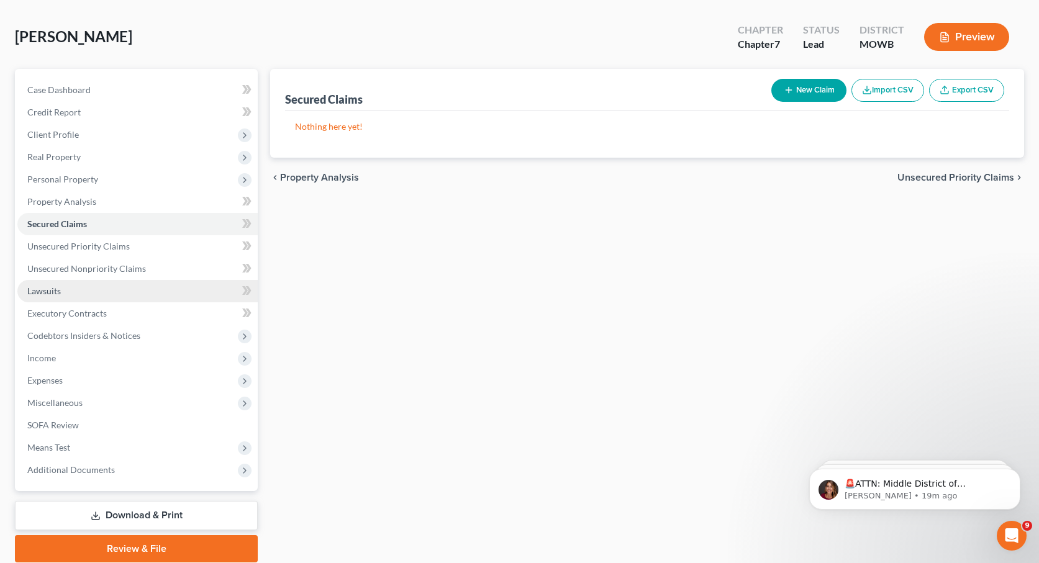
scroll to position [96, 0]
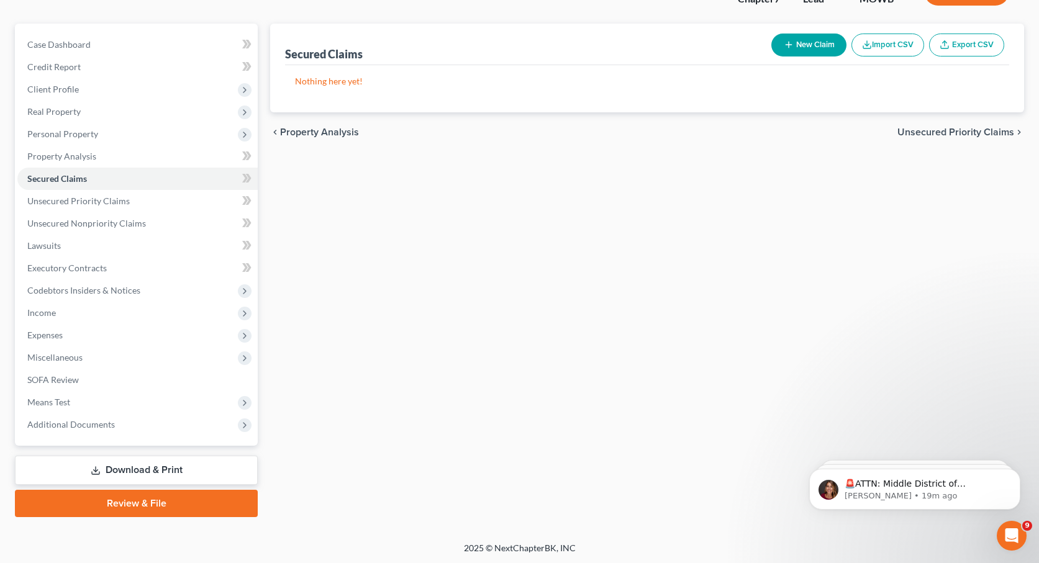
click at [125, 504] on link "Review & File" at bounding box center [136, 503] width 243 height 27
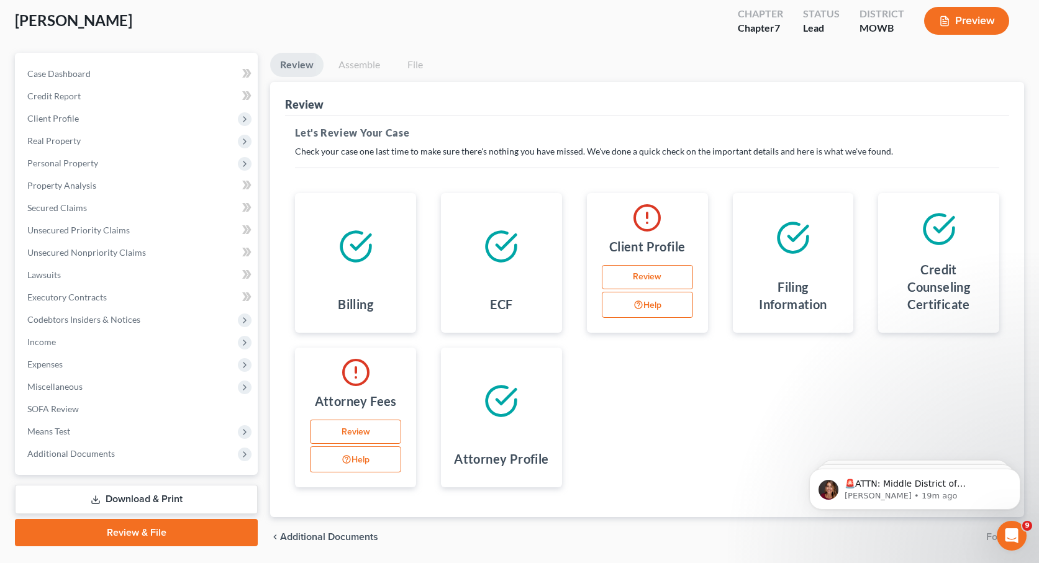
scroll to position [107, 0]
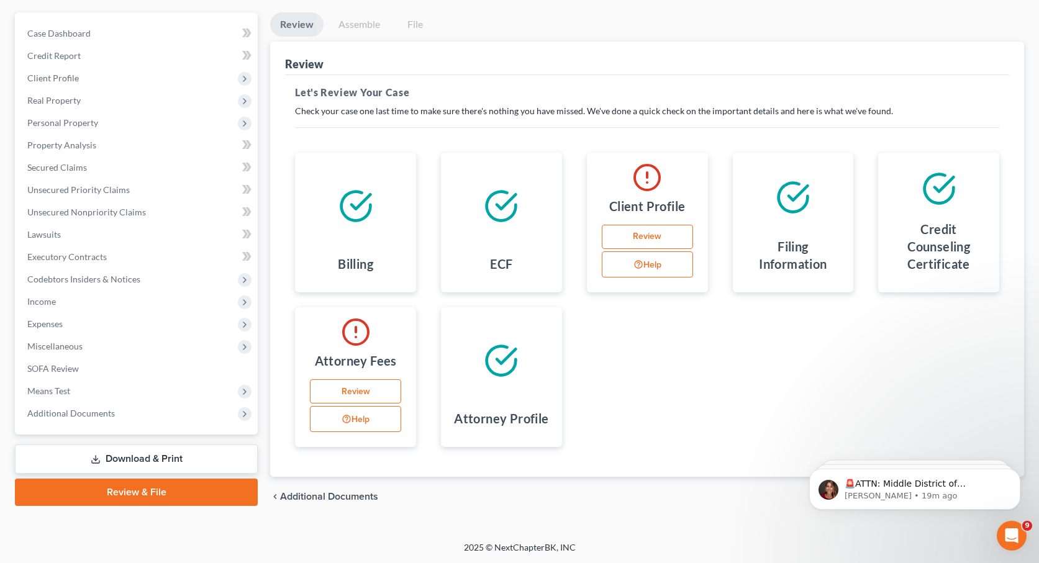
click at [167, 450] on link "Download & Print" at bounding box center [136, 458] width 243 height 29
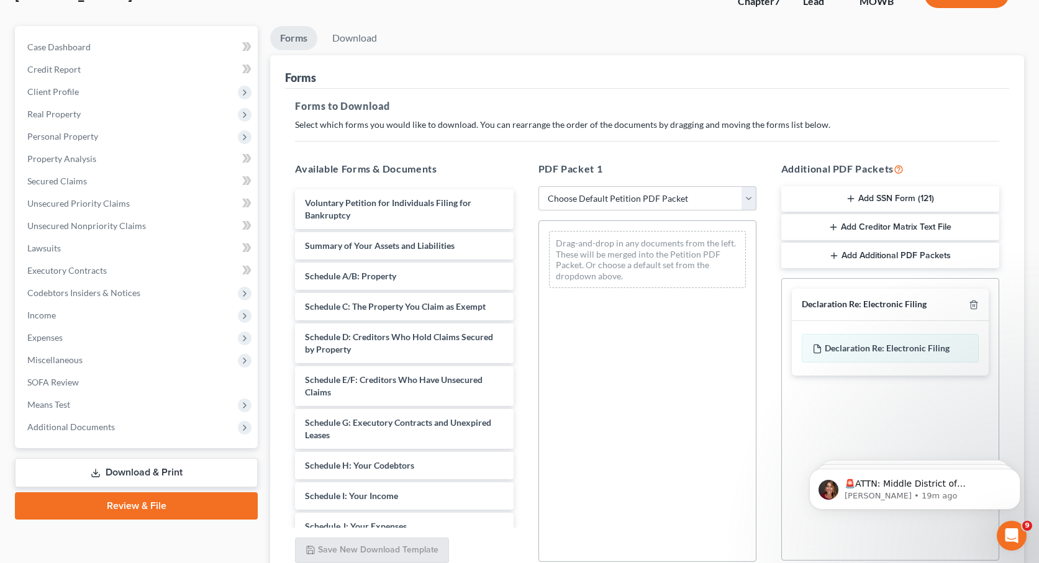
scroll to position [104, 0]
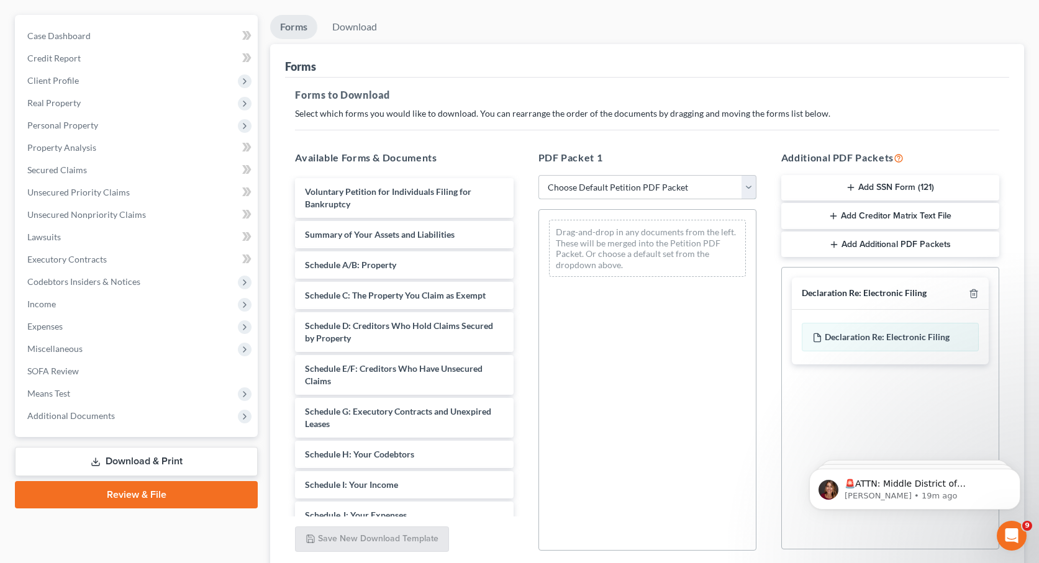
click at [748, 187] on select "Choose Default Petition PDF Packet Complete Bankruptcy Petition (all forms and …" at bounding box center [647, 187] width 218 height 25
select select "1"
click at [543, 175] on select "Choose Default Petition PDF Packet Complete Bankruptcy Petition (all forms and …" at bounding box center [647, 187] width 218 height 25
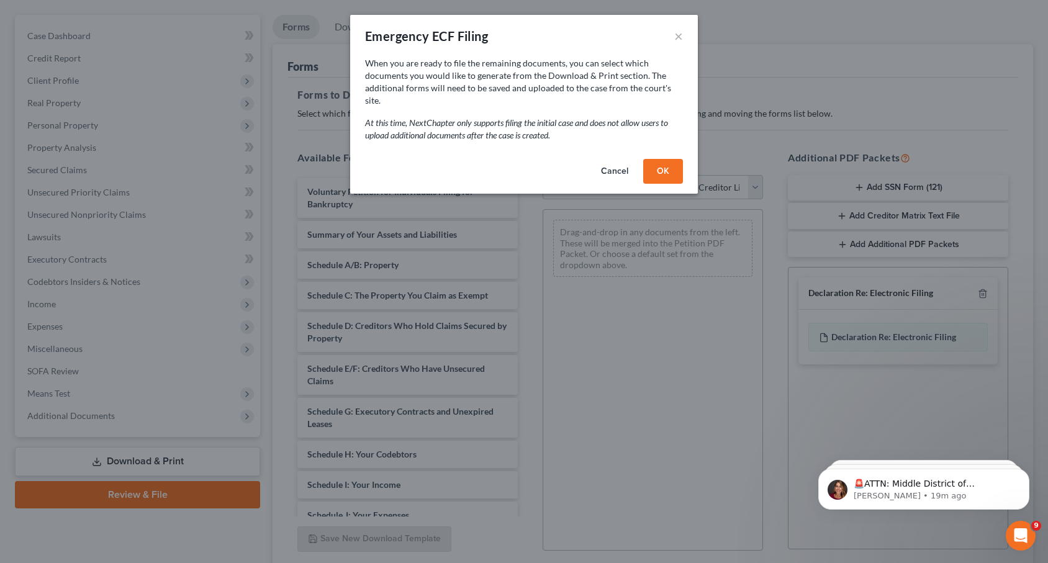
click at [665, 165] on button "OK" at bounding box center [663, 171] width 40 height 25
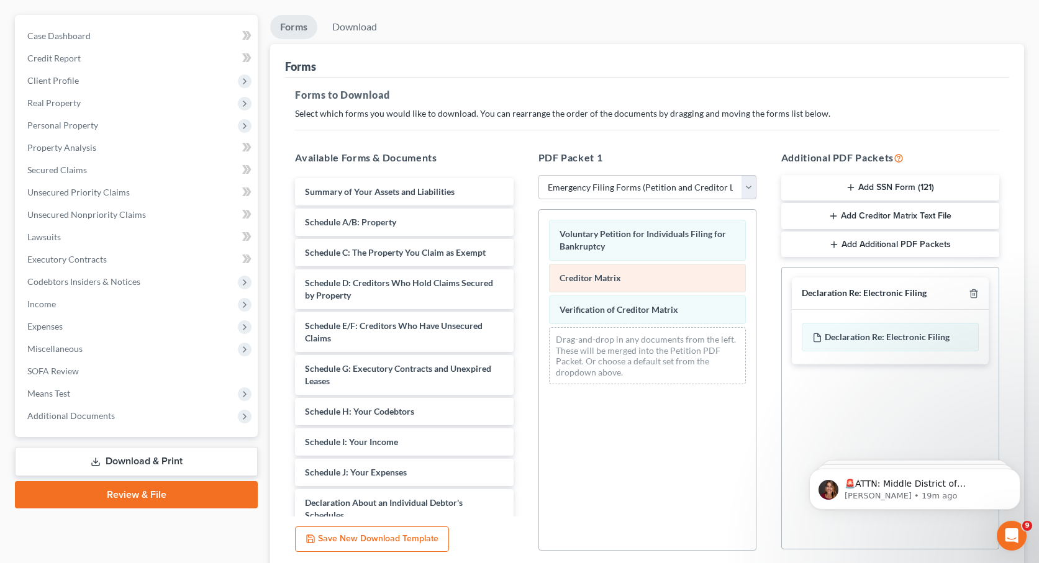
click at [600, 276] on span "Creditor Matrix" at bounding box center [589, 278] width 61 height 11
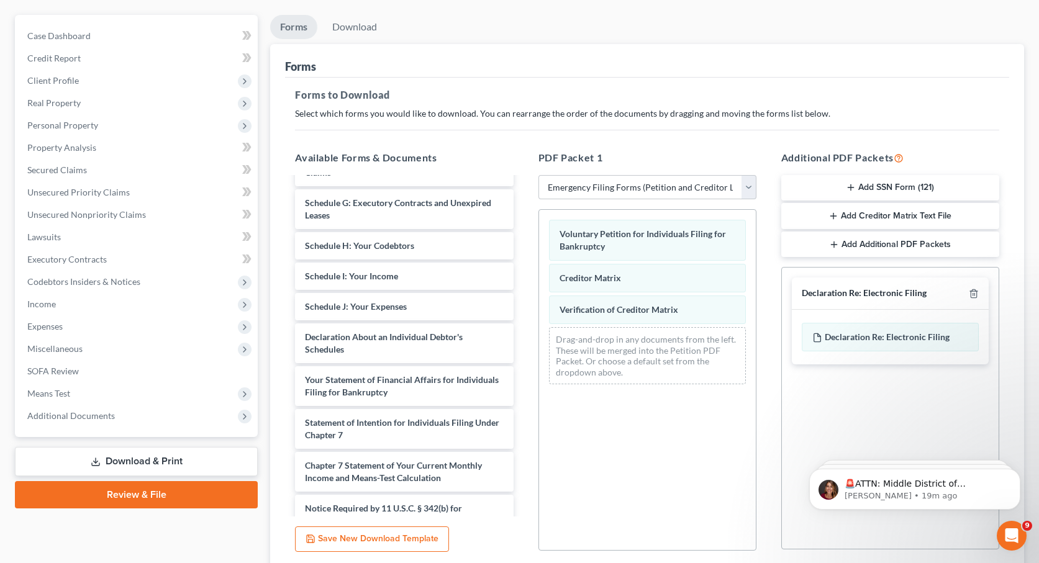
scroll to position [0, 0]
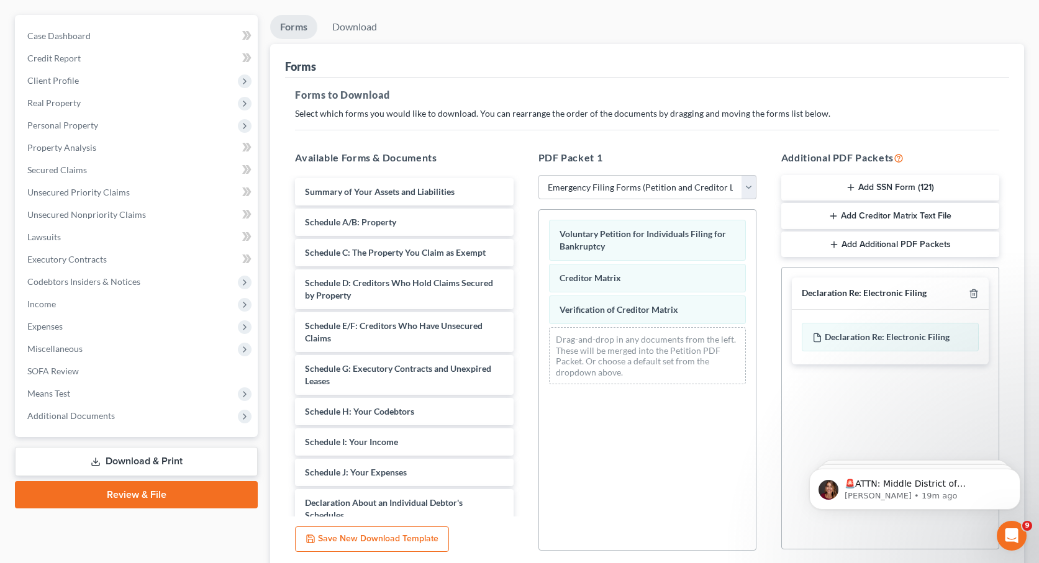
click at [831, 215] on icon "button" at bounding box center [833, 216] width 10 height 10
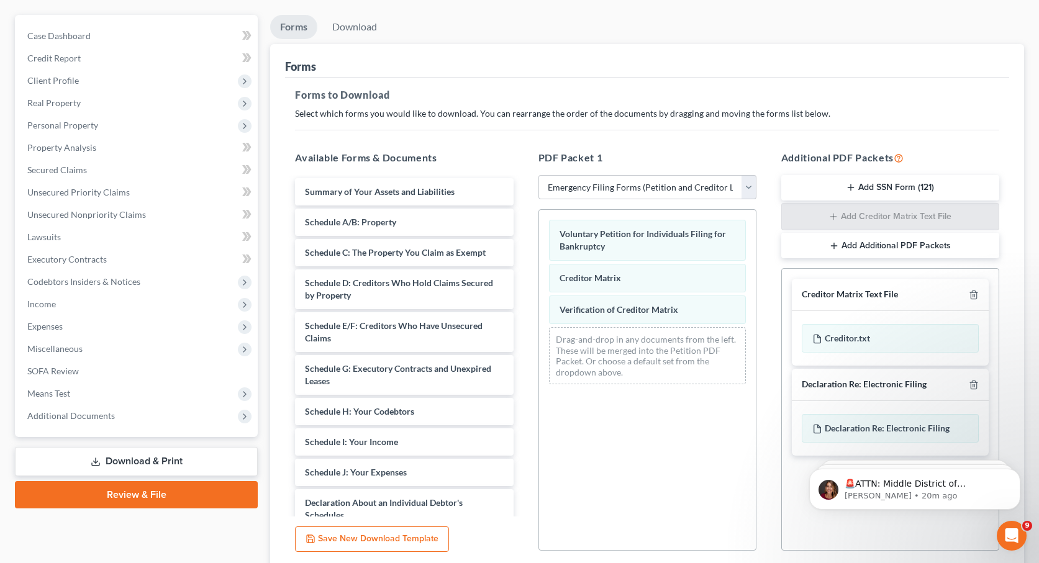
click at [840, 244] on button "Add Additional PDF Packets" at bounding box center [890, 246] width 218 height 26
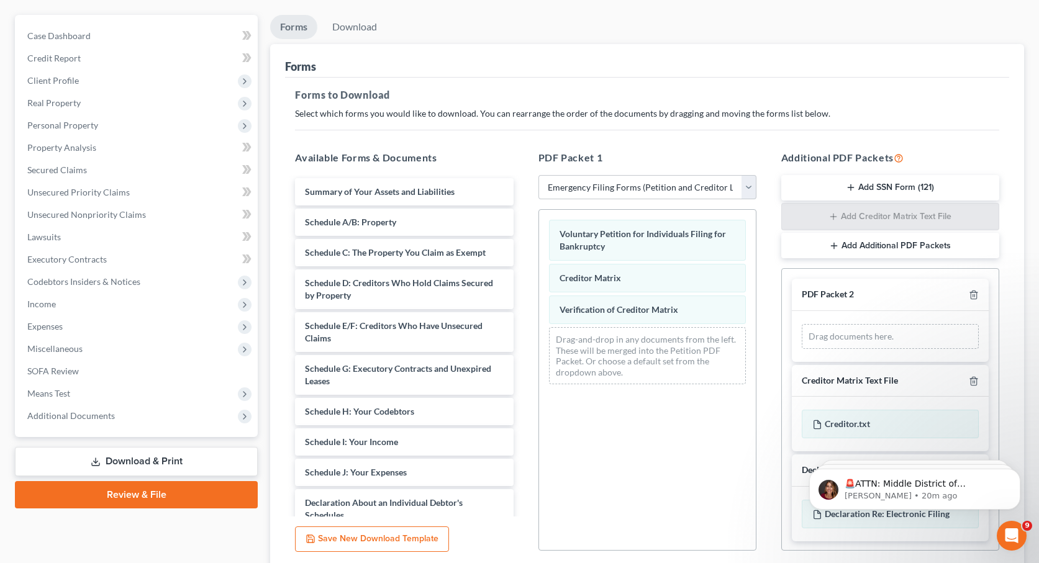
click at [848, 188] on icon "button" at bounding box center [850, 188] width 10 height 10
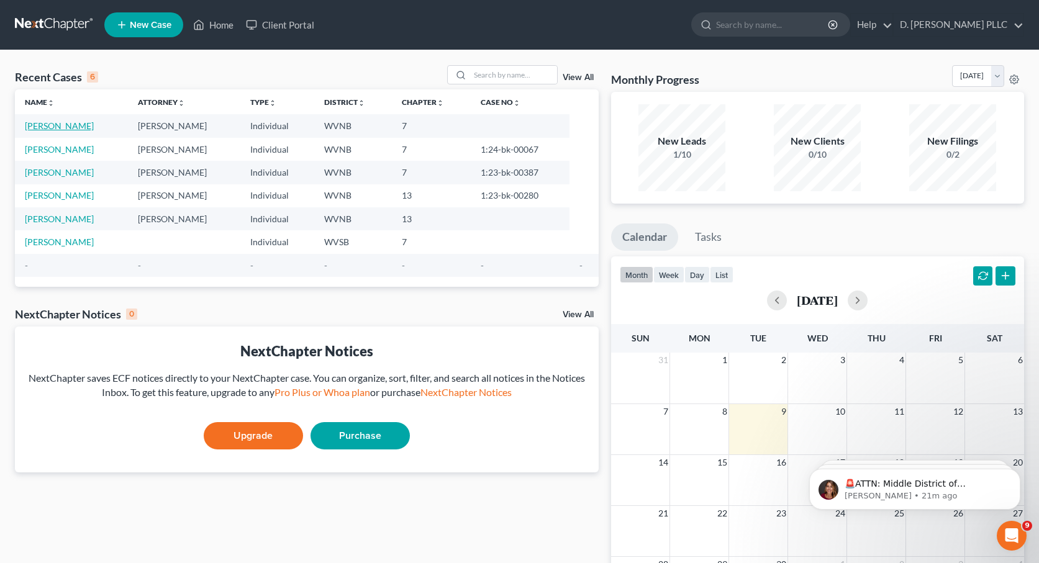
click at [54, 127] on link "[PERSON_NAME]" at bounding box center [59, 125] width 69 height 11
select select "10"
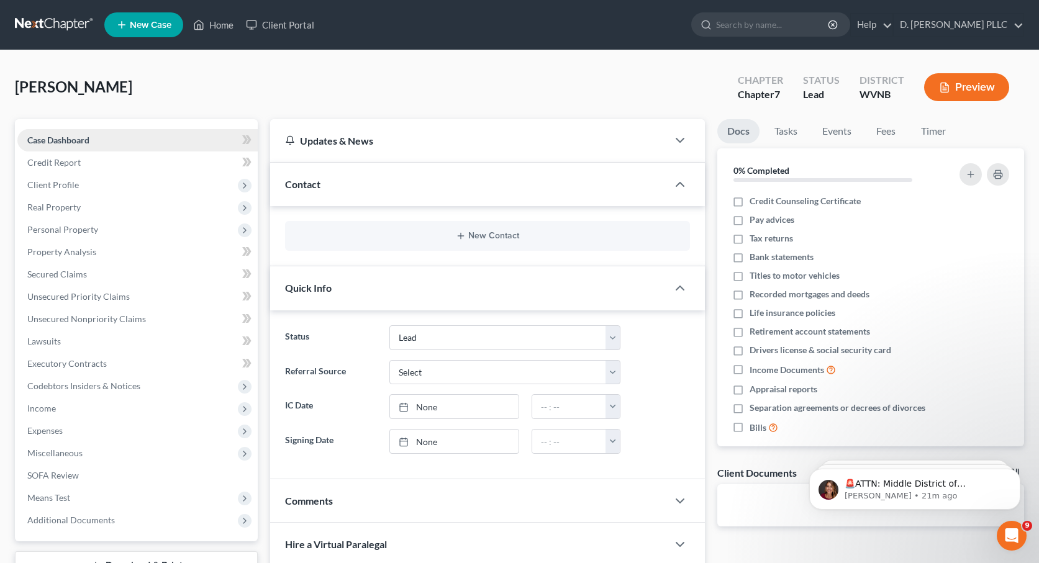
click at [58, 143] on span "Case Dashboard" at bounding box center [58, 140] width 62 height 11
click at [54, 184] on span "Client Profile" at bounding box center [53, 184] width 52 height 11
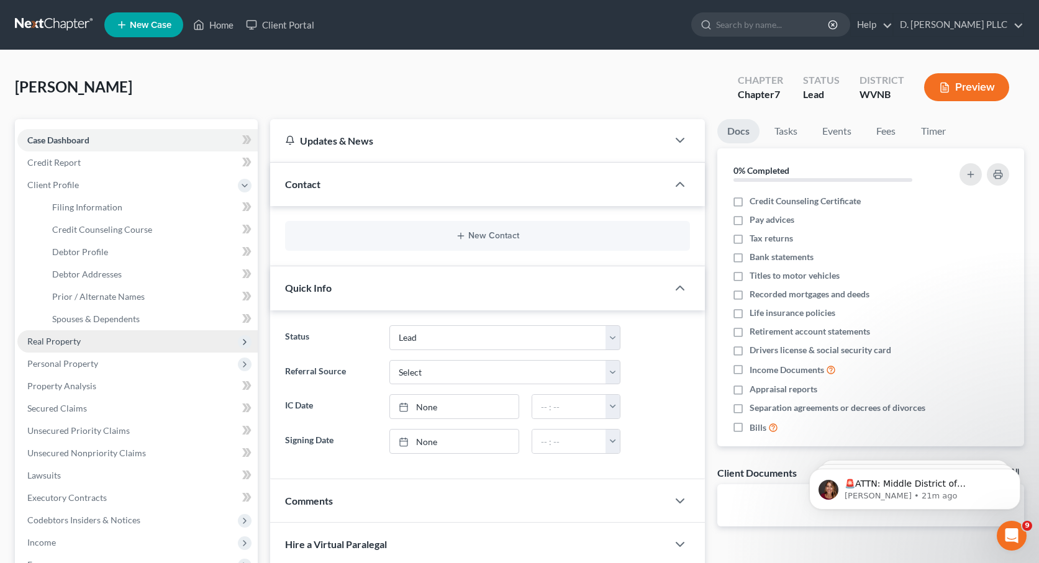
click at [70, 337] on span "Real Property" at bounding box center [53, 341] width 53 height 11
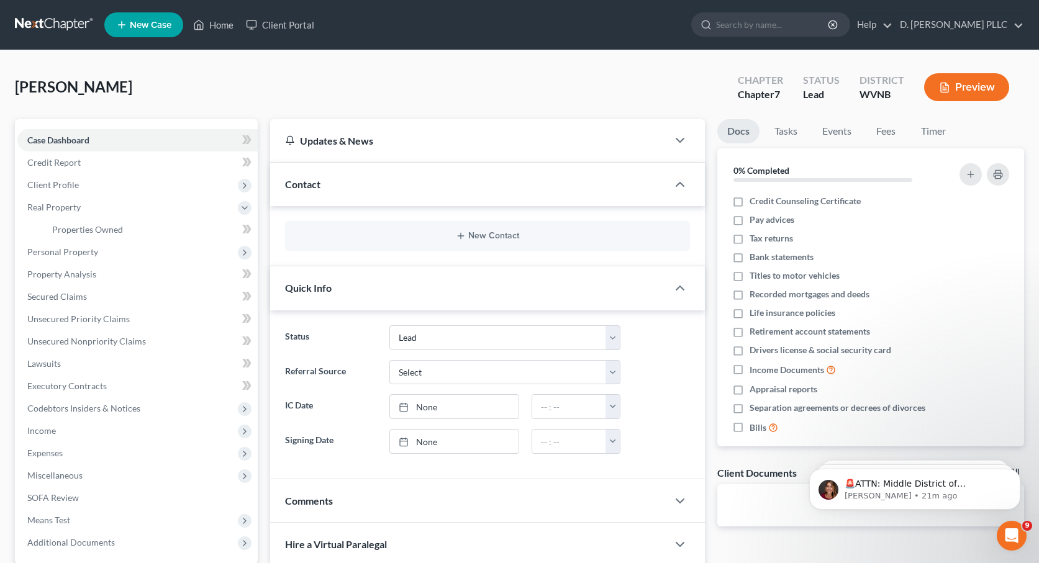
click at [959, 80] on button "Preview" at bounding box center [966, 87] width 85 height 28
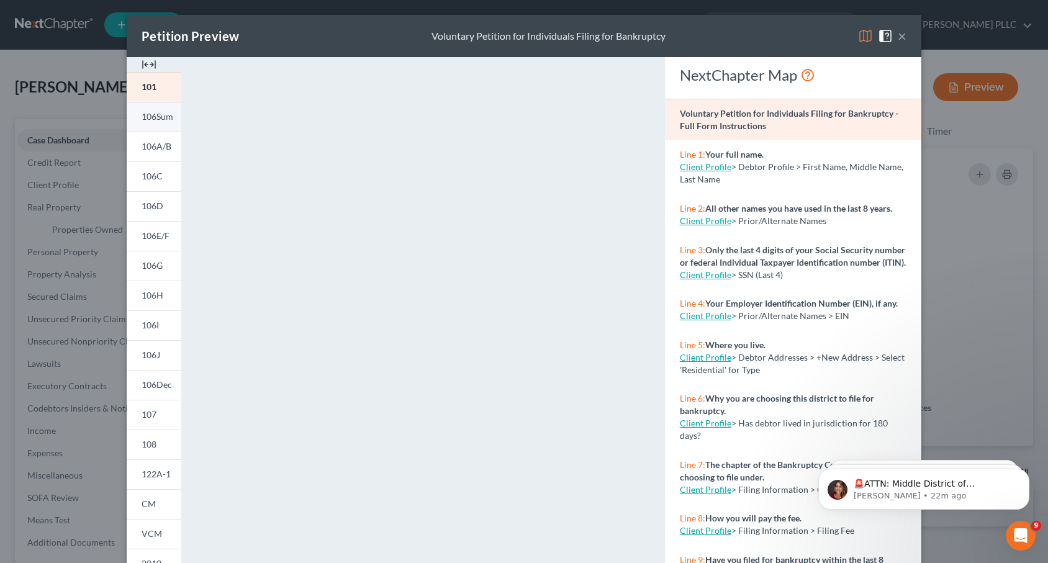
click at [150, 117] on span "106Sum" at bounding box center [158, 116] width 32 height 11
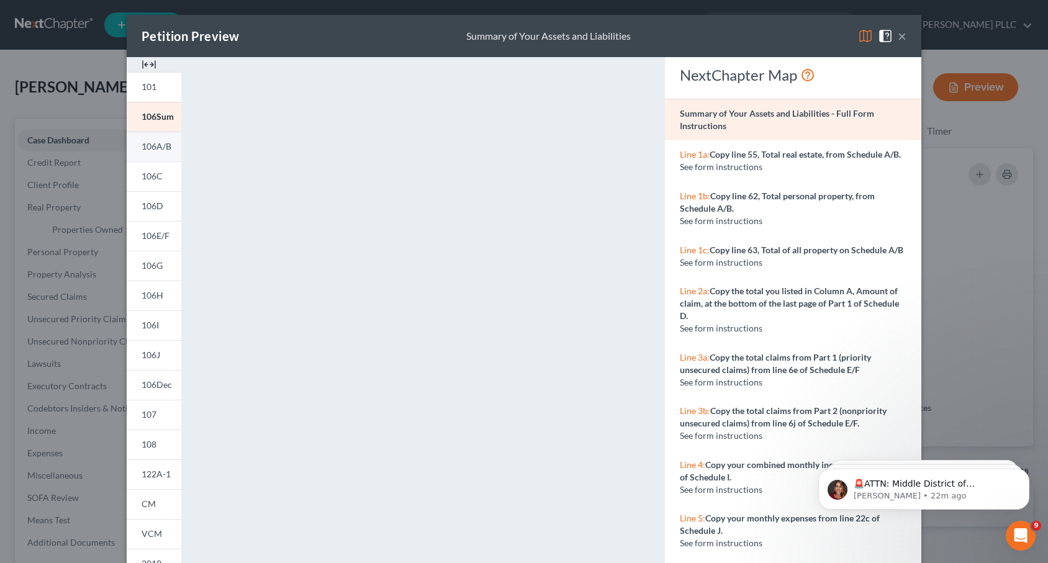
click at [143, 143] on span "106A/B" at bounding box center [157, 146] width 30 height 11
